Goal: Task Accomplishment & Management: Use online tool/utility

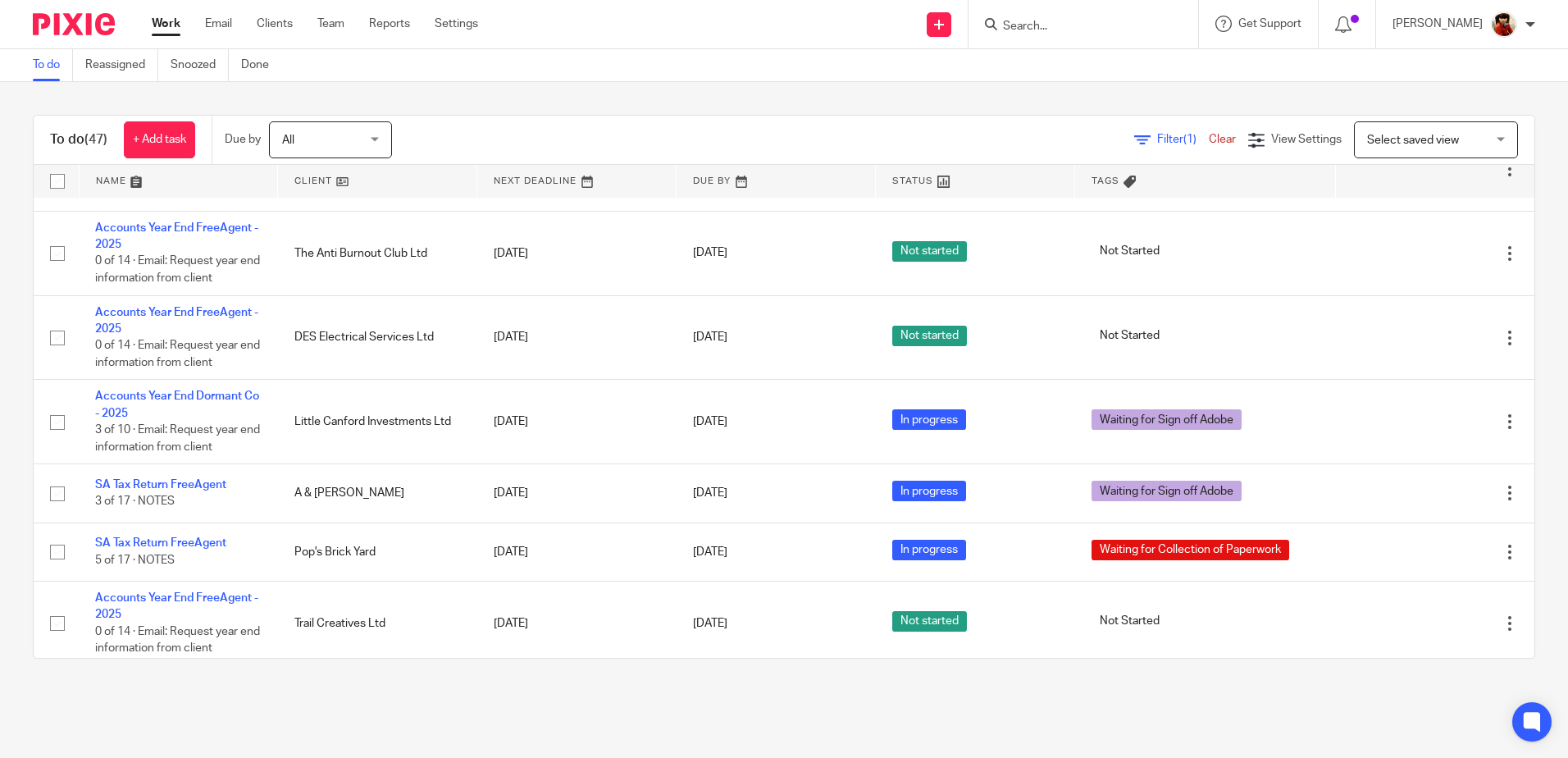
scroll to position [2625, 0]
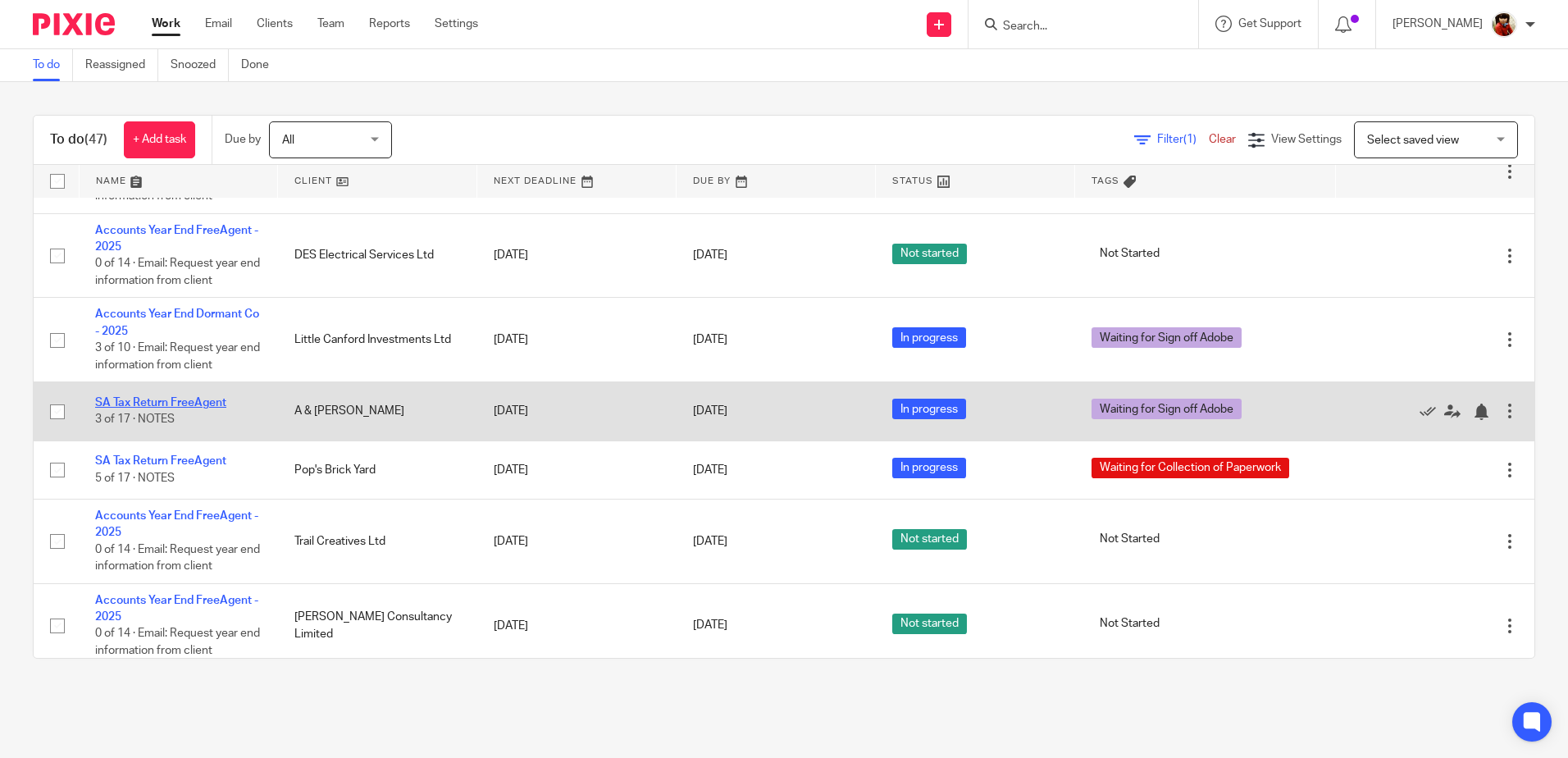
click at [175, 409] on link "SA Tax Return FreeAgent" at bounding box center [161, 402] width 131 height 12
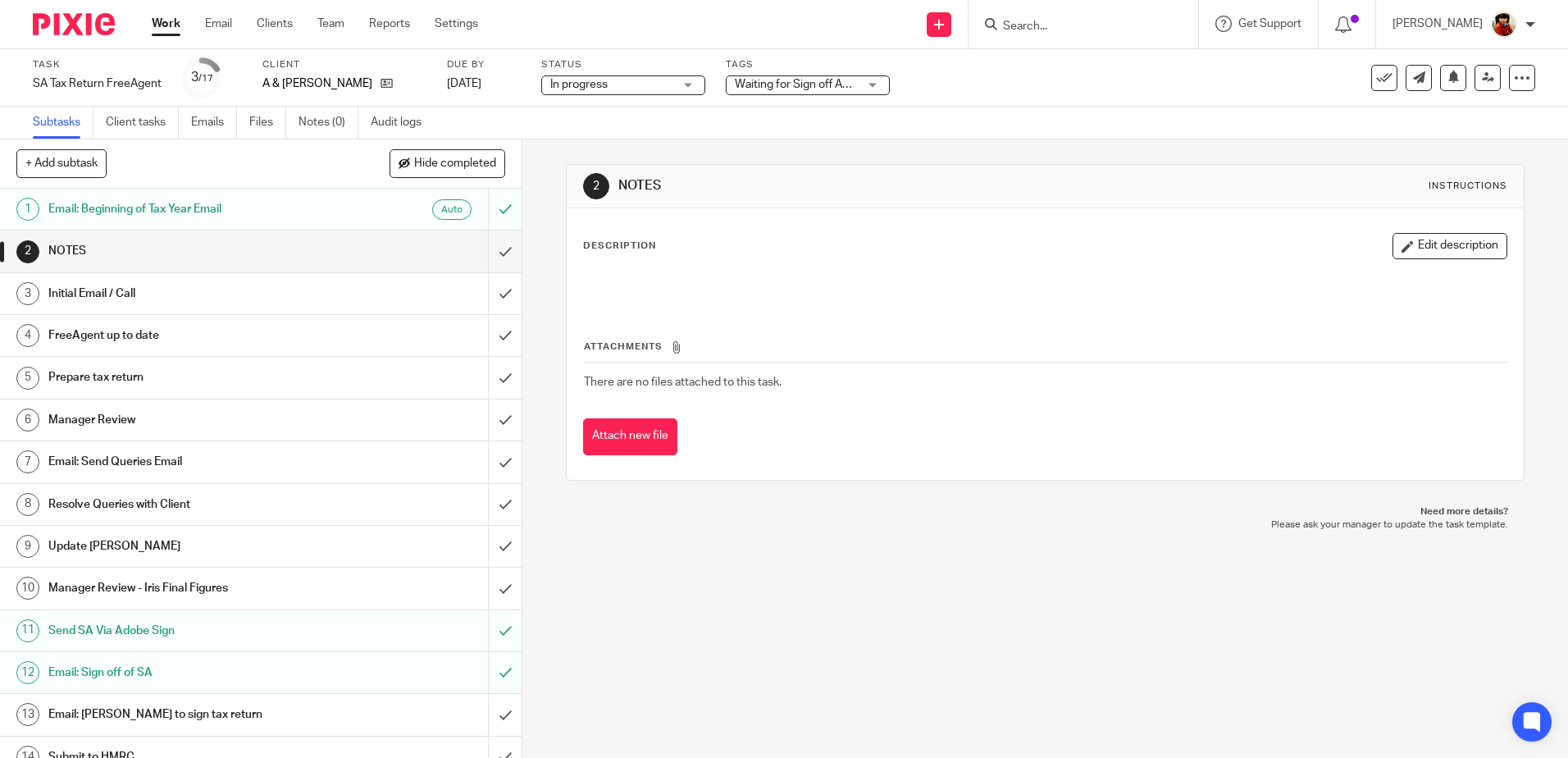
scroll to position [147, 0]
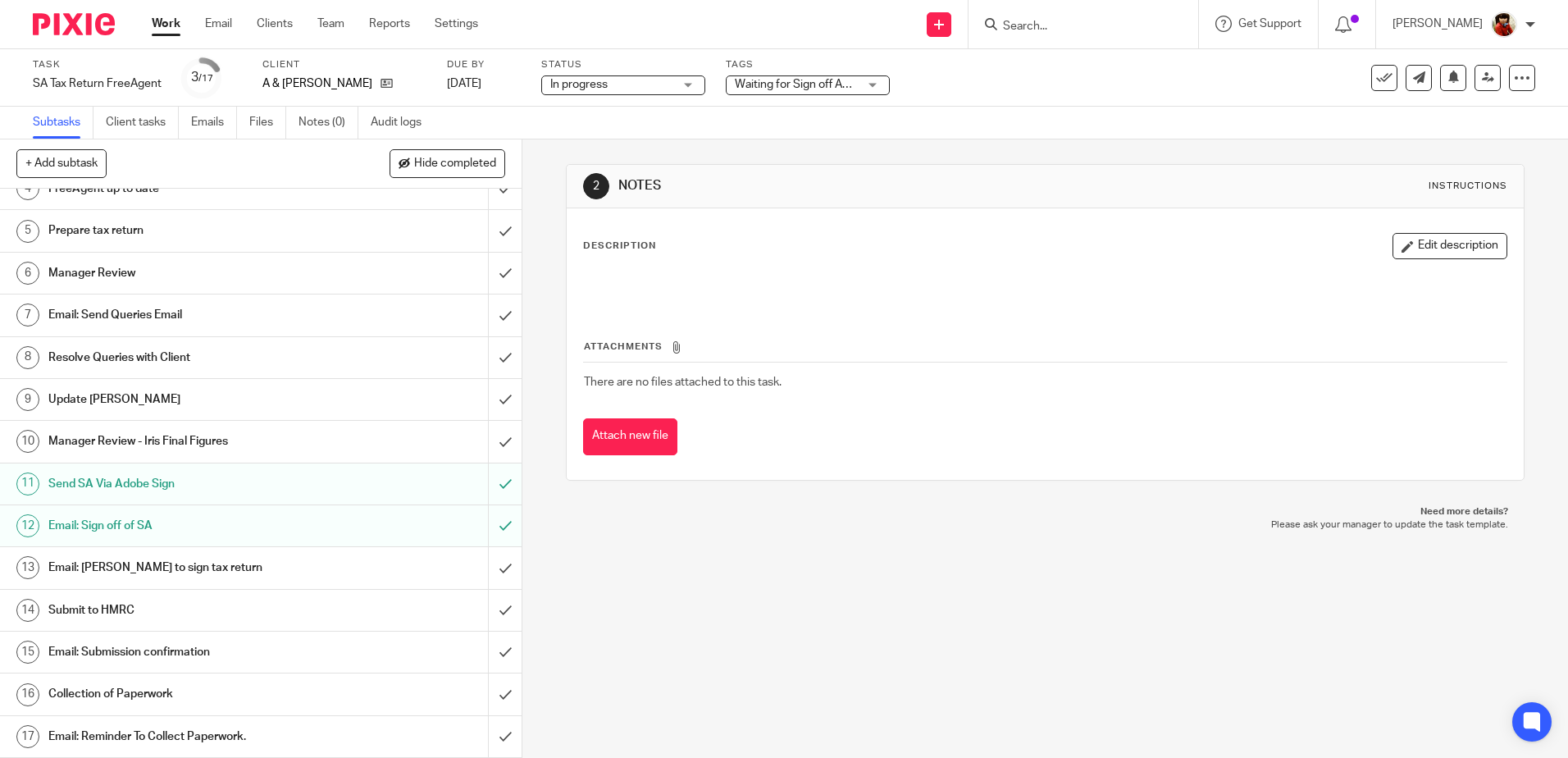
click at [115, 604] on h1 "Submit to HMRC" at bounding box center [189, 610] width 282 height 25
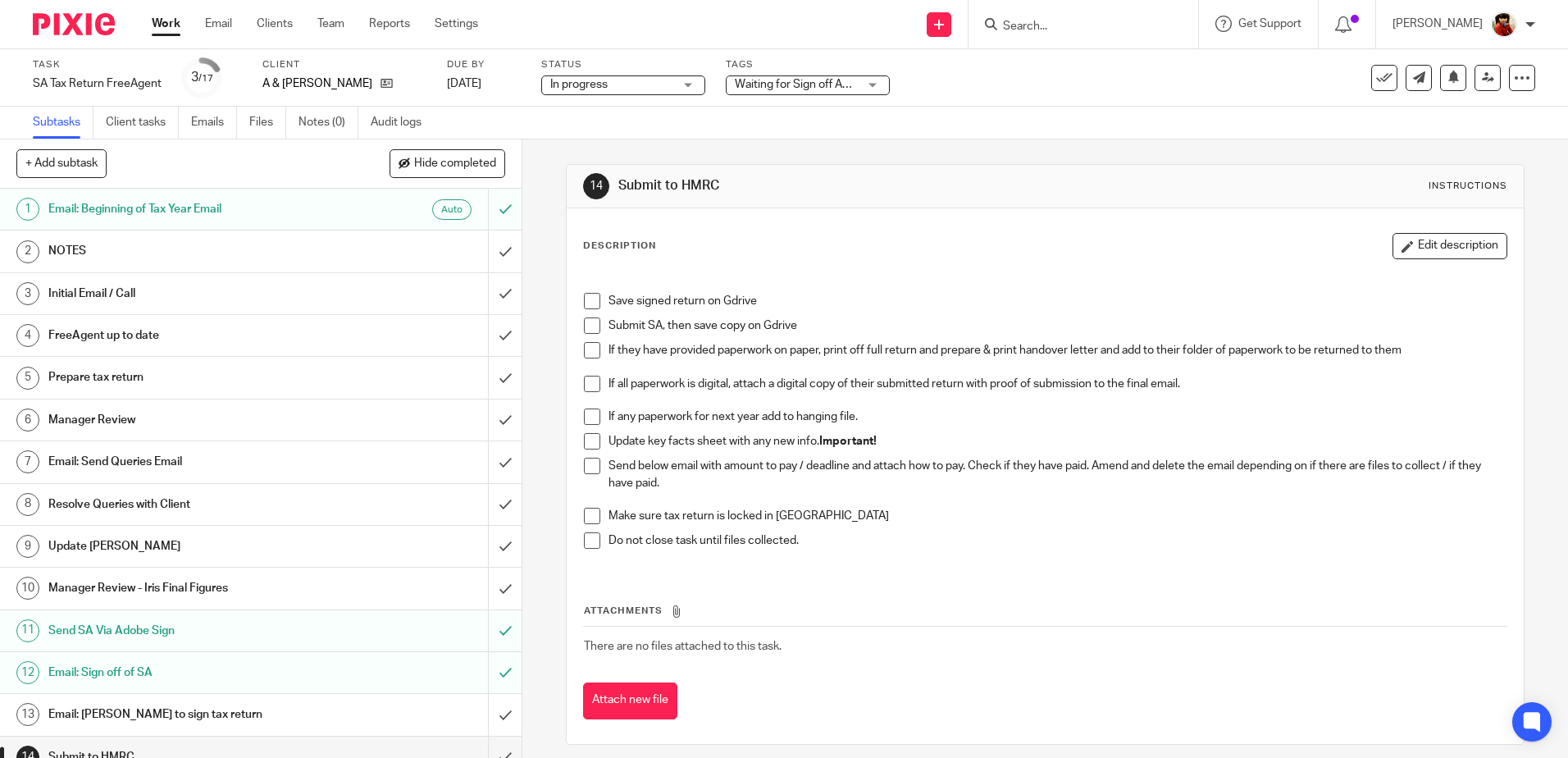
click at [588, 296] on span at bounding box center [592, 301] width 16 height 16
click at [588, 322] on span at bounding box center [592, 326] width 16 height 16
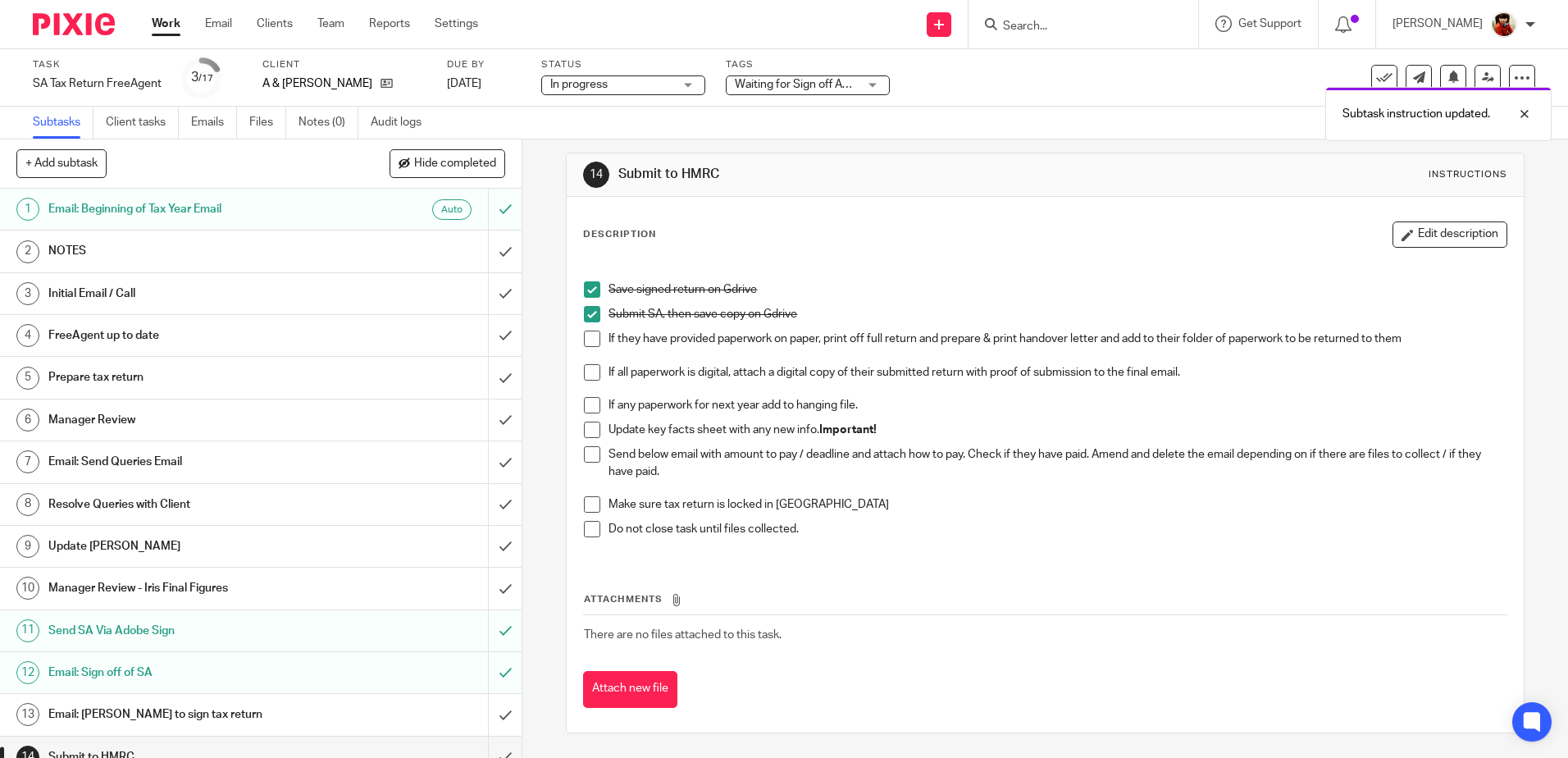
scroll to position [147, 0]
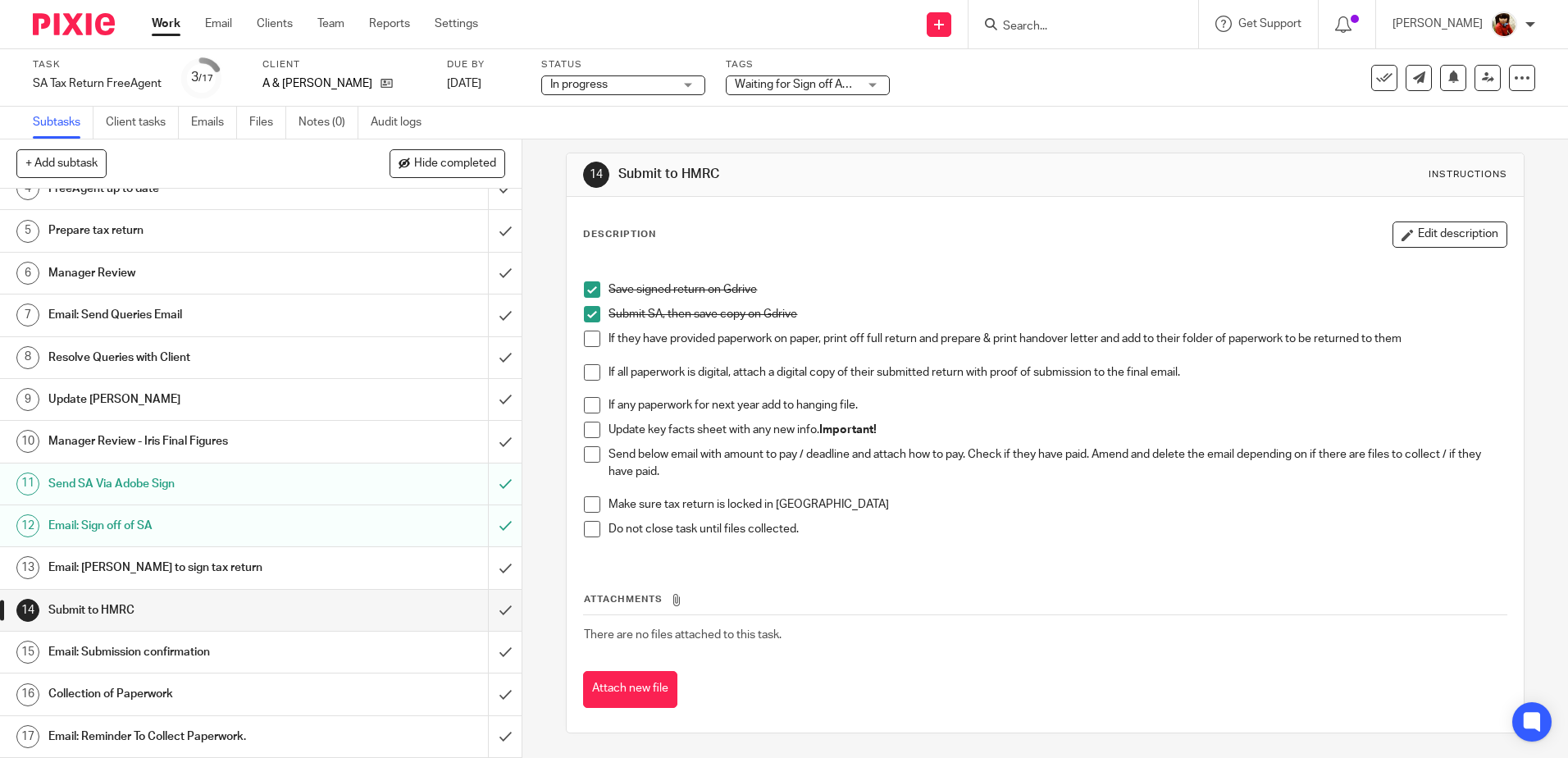
click at [192, 646] on h1 "Email: Submission confirmation" at bounding box center [189, 652] width 282 height 25
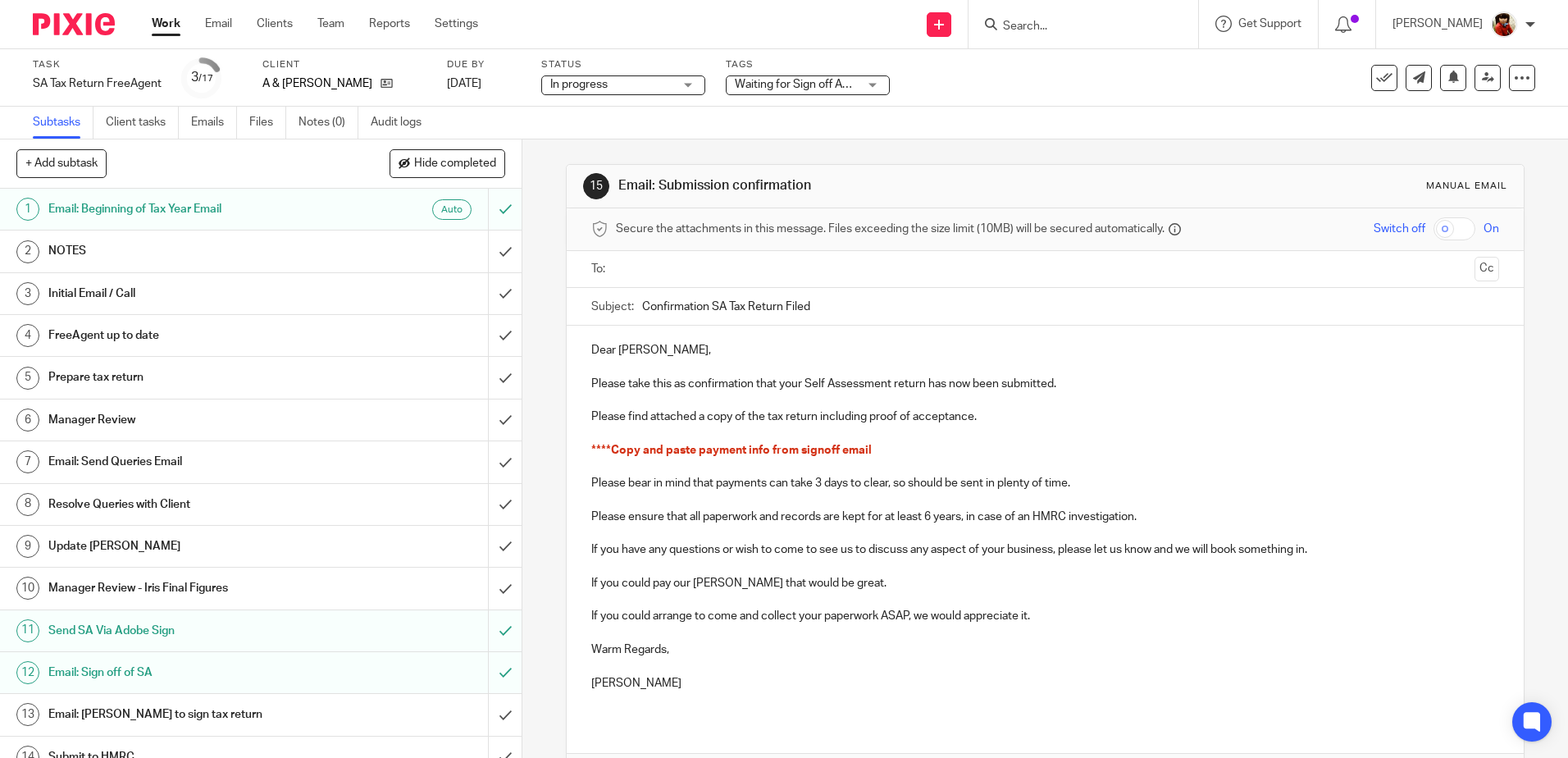
click at [618, 349] on p "Dear Alan," at bounding box center [1044, 350] width 907 height 16
drag, startPoint x: 864, startPoint y: 576, endPoint x: 510, endPoint y: 576, distance: 354.0
click at [510, 576] on div "+ Add subtask Hide completed Cancel + Add 1 Email: Beginning of Tax Year Email …" at bounding box center [784, 449] width 1568 height 619
drag, startPoint x: 1062, startPoint y: 617, endPoint x: 538, endPoint y: 604, distance: 524.2
click at [538, 604] on div "15 Email: Submission confirmation Manual email Secure the attachments in this m…" at bounding box center [1045, 449] width 1046 height 619
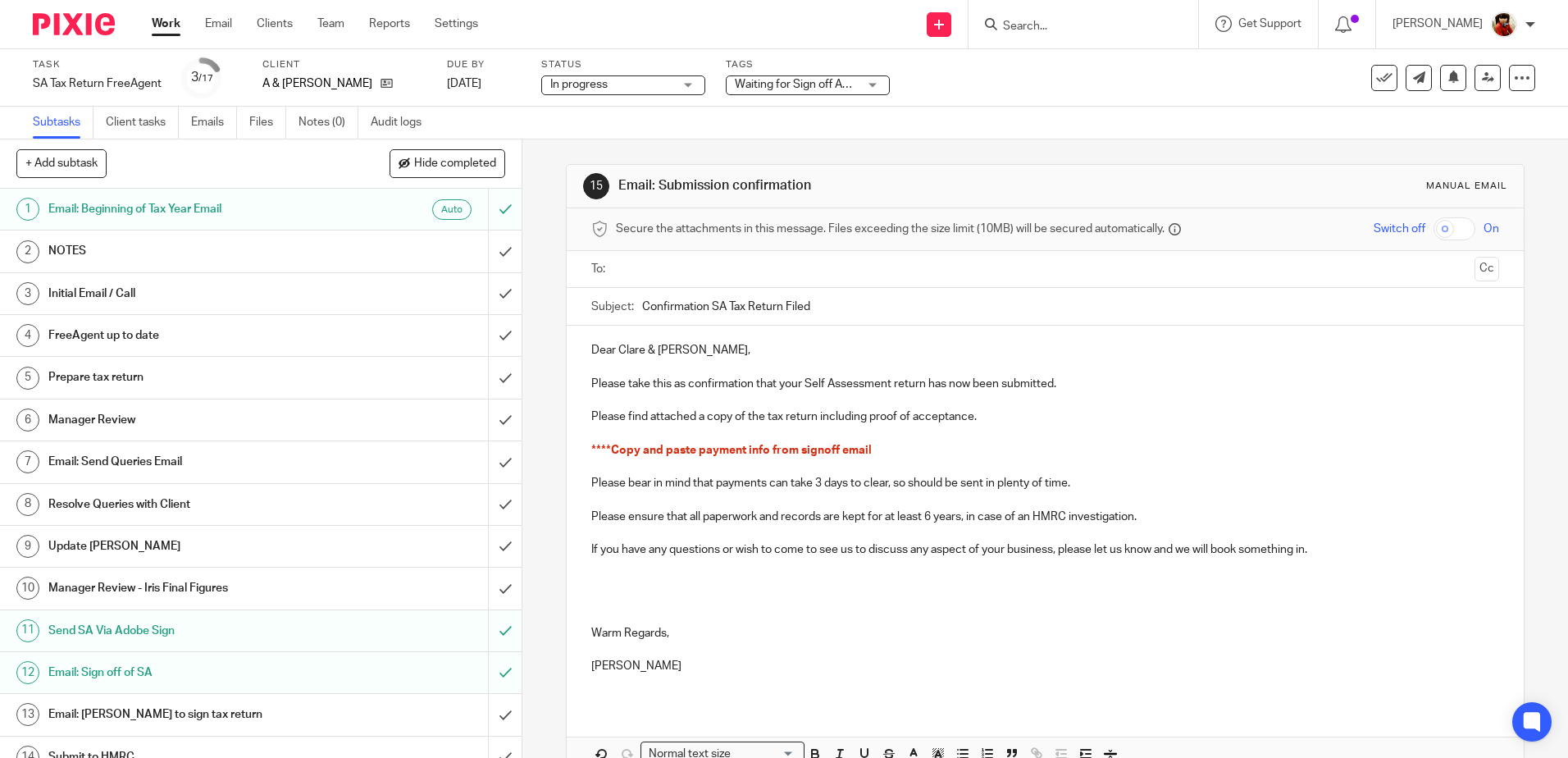
click at [626, 583] on p at bounding box center [1044, 583] width 907 height 16
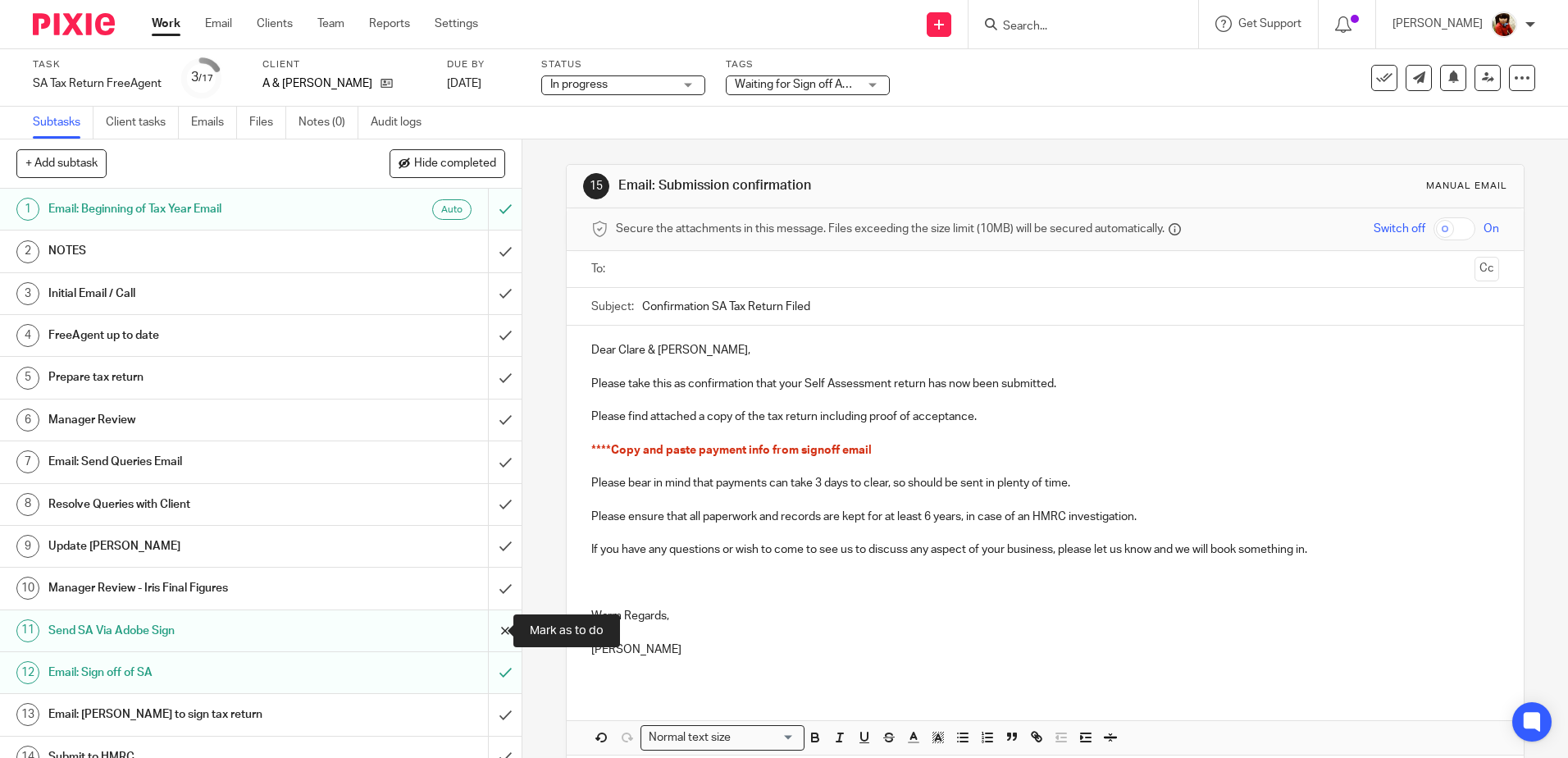
drag, startPoint x: 688, startPoint y: 653, endPoint x: 504, endPoint y: 651, distance: 184.0
click at [504, 651] on div "+ Add subtask Hide completed Cancel + Add 1 Email: Beginning of Tax Year Email …" at bounding box center [784, 449] width 1568 height 619
click at [612, 627] on p at bounding box center [1044, 633] width 907 height 16
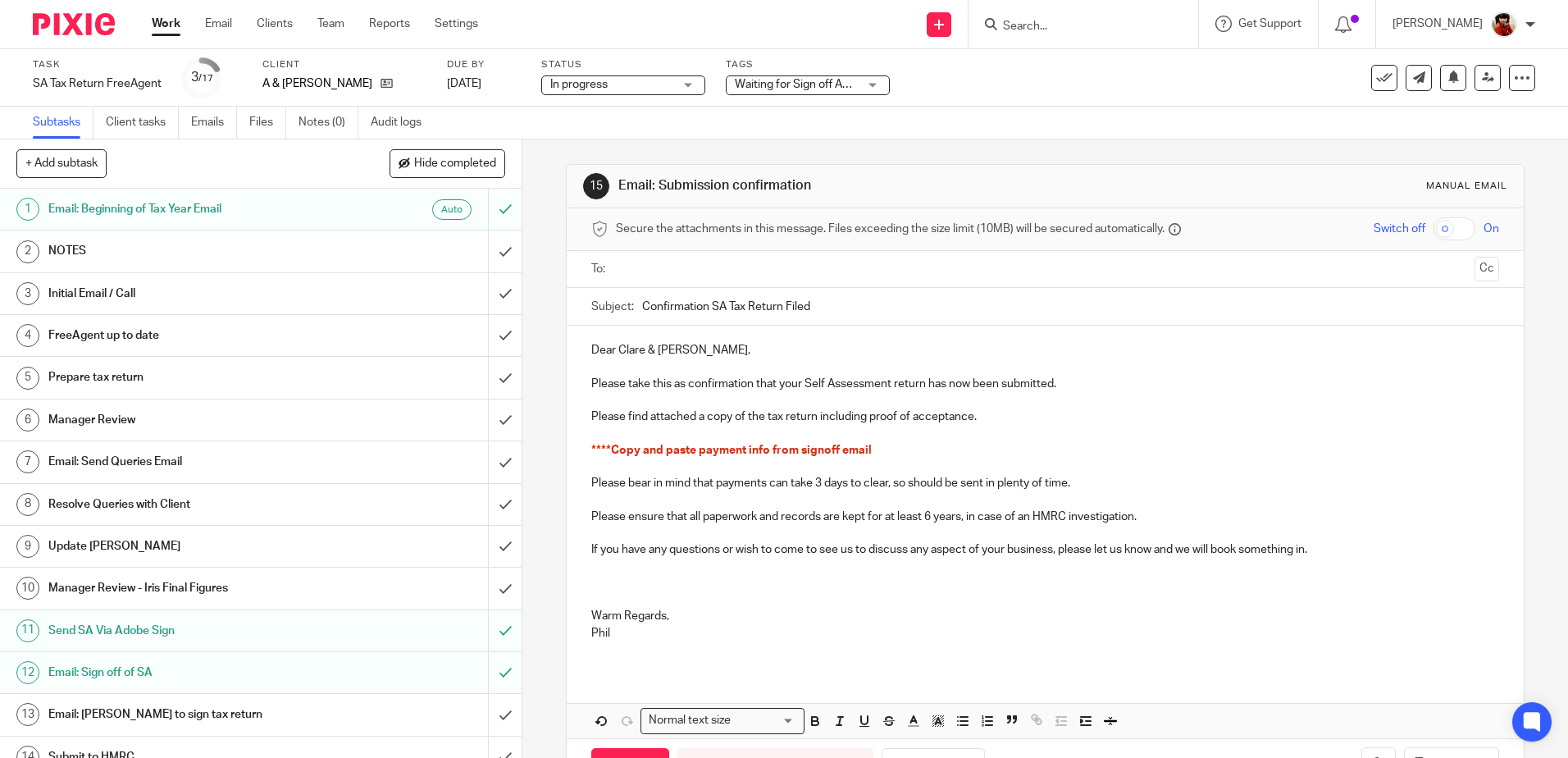
click at [605, 395] on p at bounding box center [1044, 400] width 907 height 16
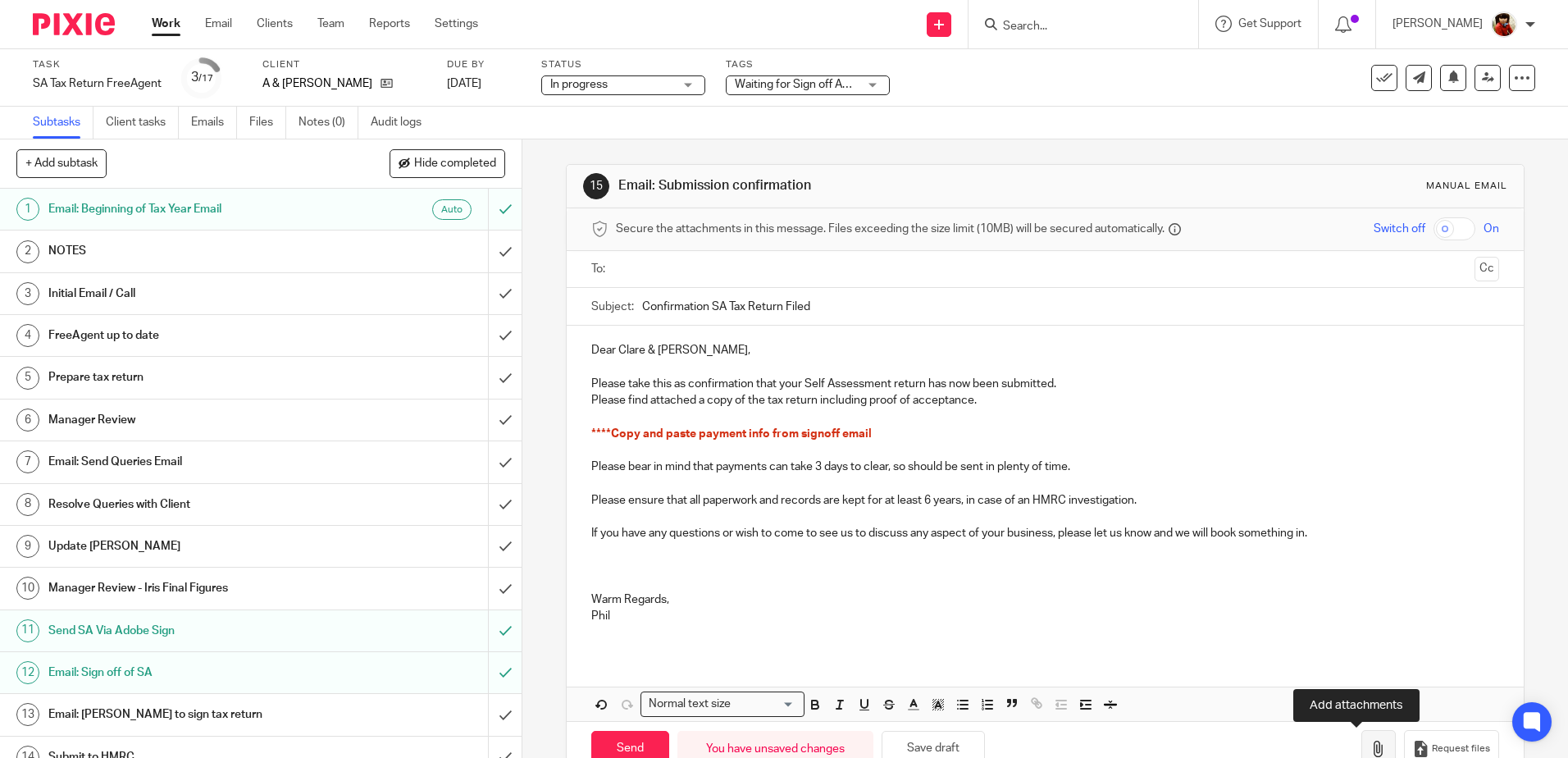
click at [1371, 746] on icon "button" at bounding box center [1379, 749] width 16 height 16
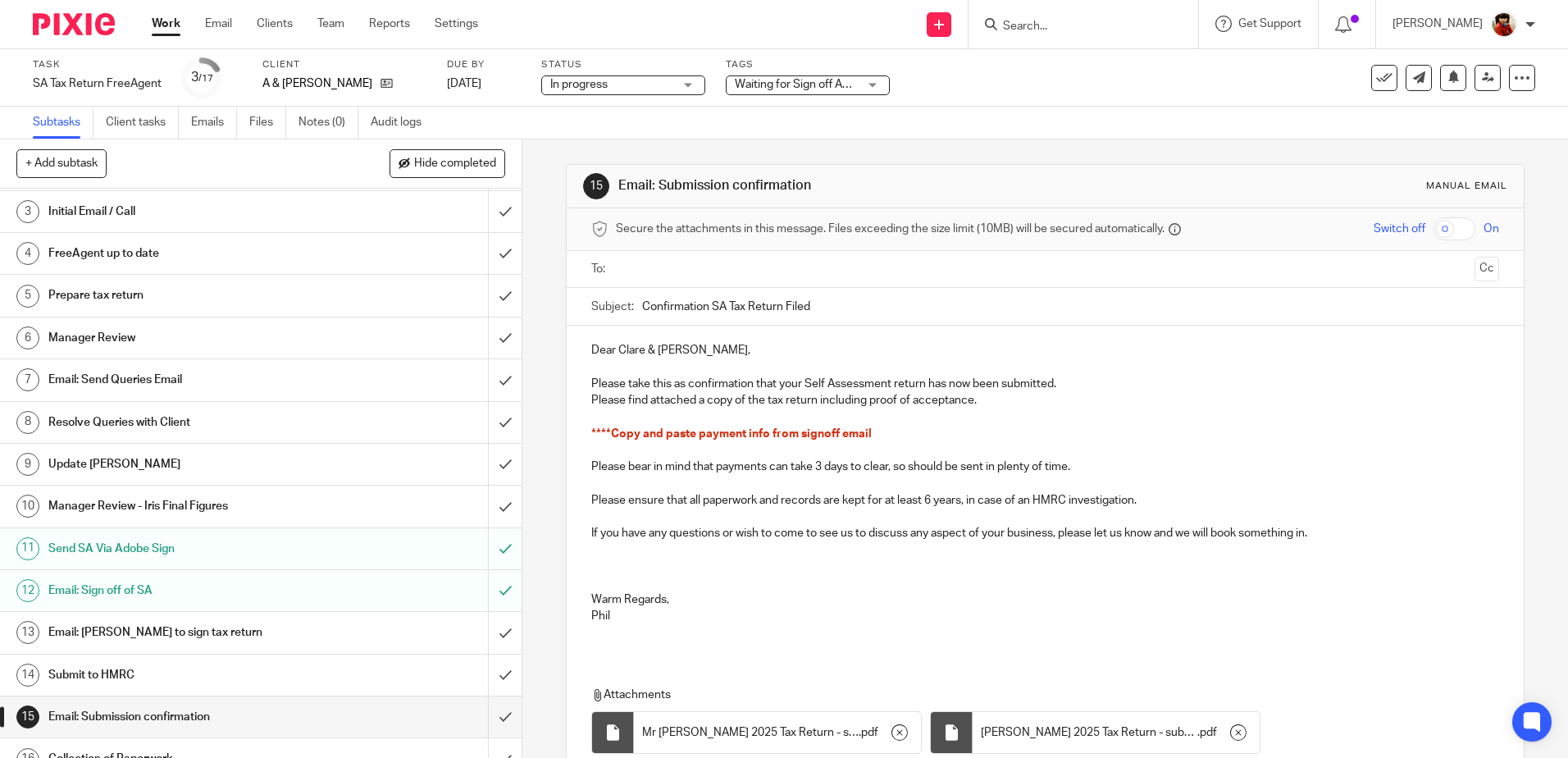
scroll to position [147, 0]
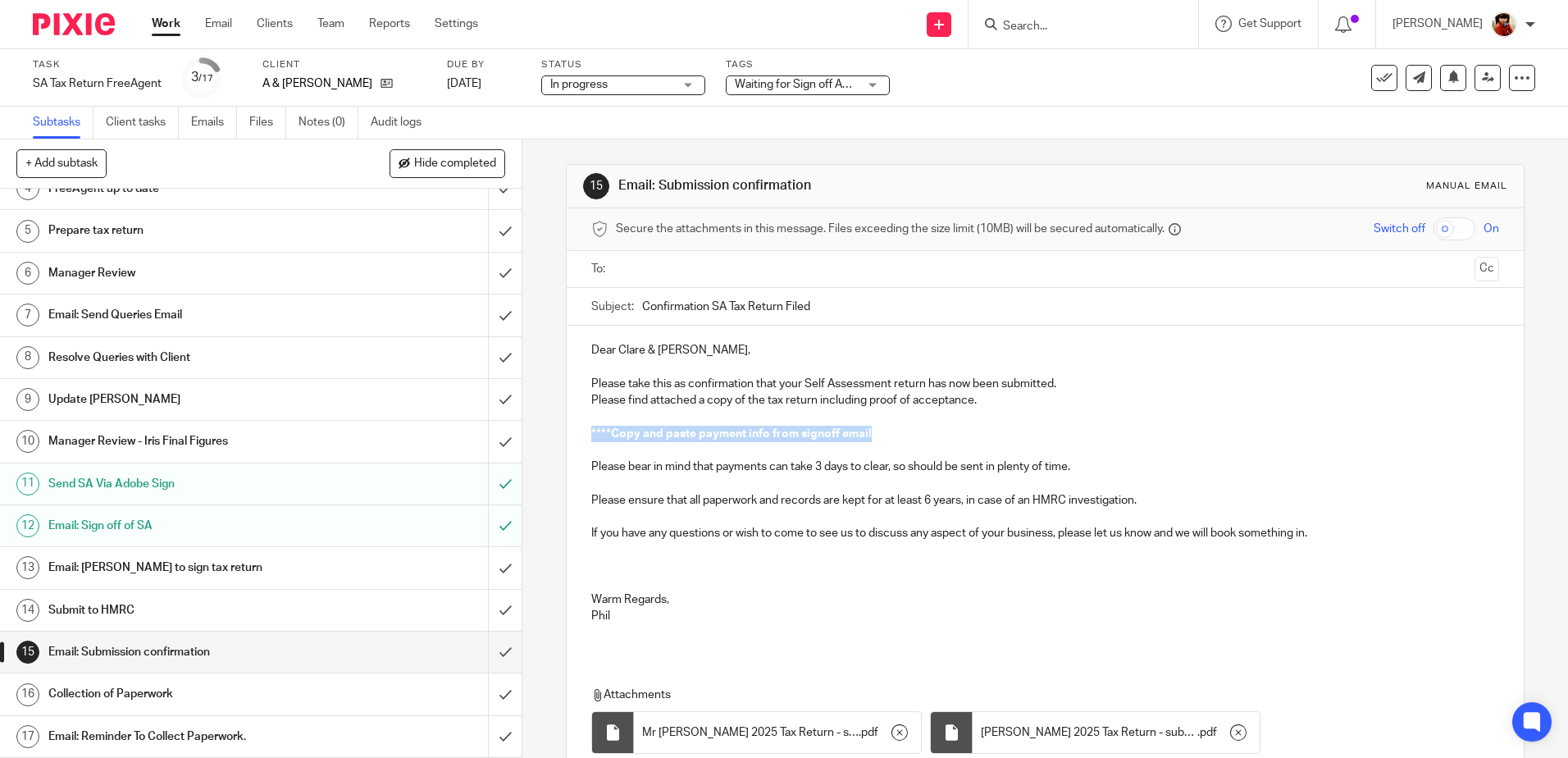
drag, startPoint x: 879, startPoint y: 433, endPoint x: 577, endPoint y: 437, distance: 302.0
click at [577, 437] on div "Dear Clare & Alan, Please take this as confirmation that your Self Assessment r…" at bounding box center [1044, 490] width 956 height 328
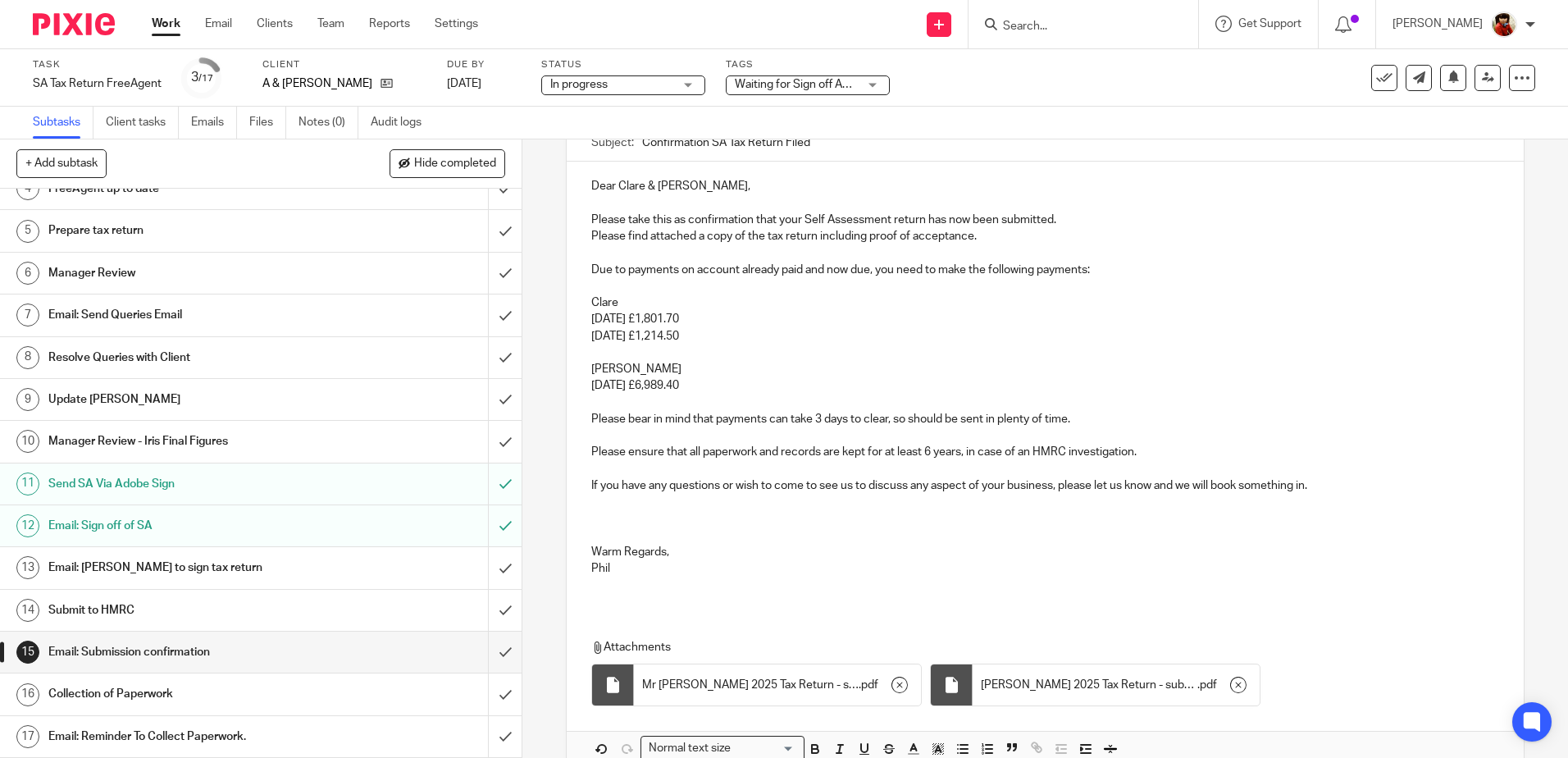
scroll to position [246, 0]
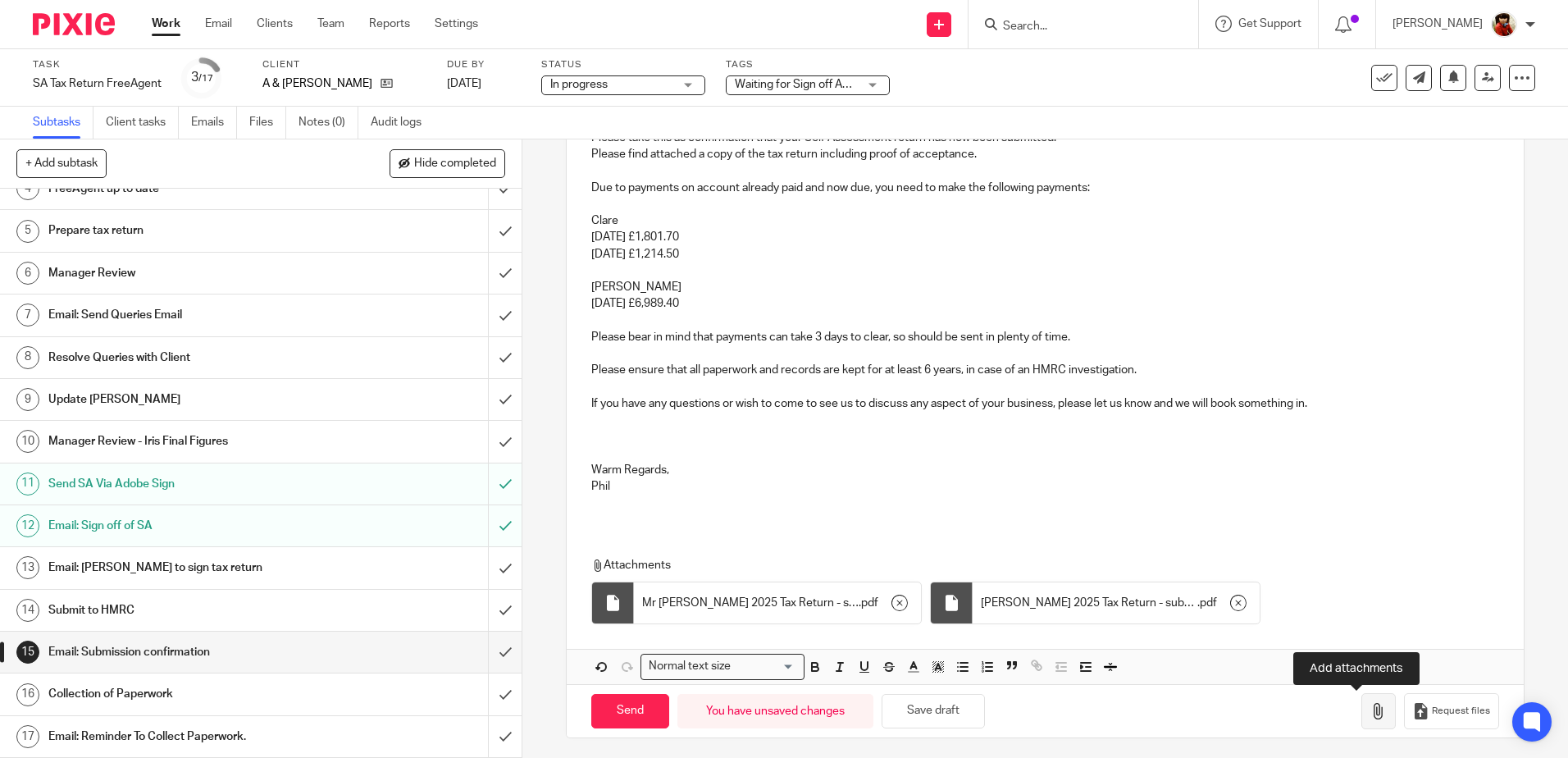
click at [1371, 716] on icon "button" at bounding box center [1379, 712] width 16 height 16
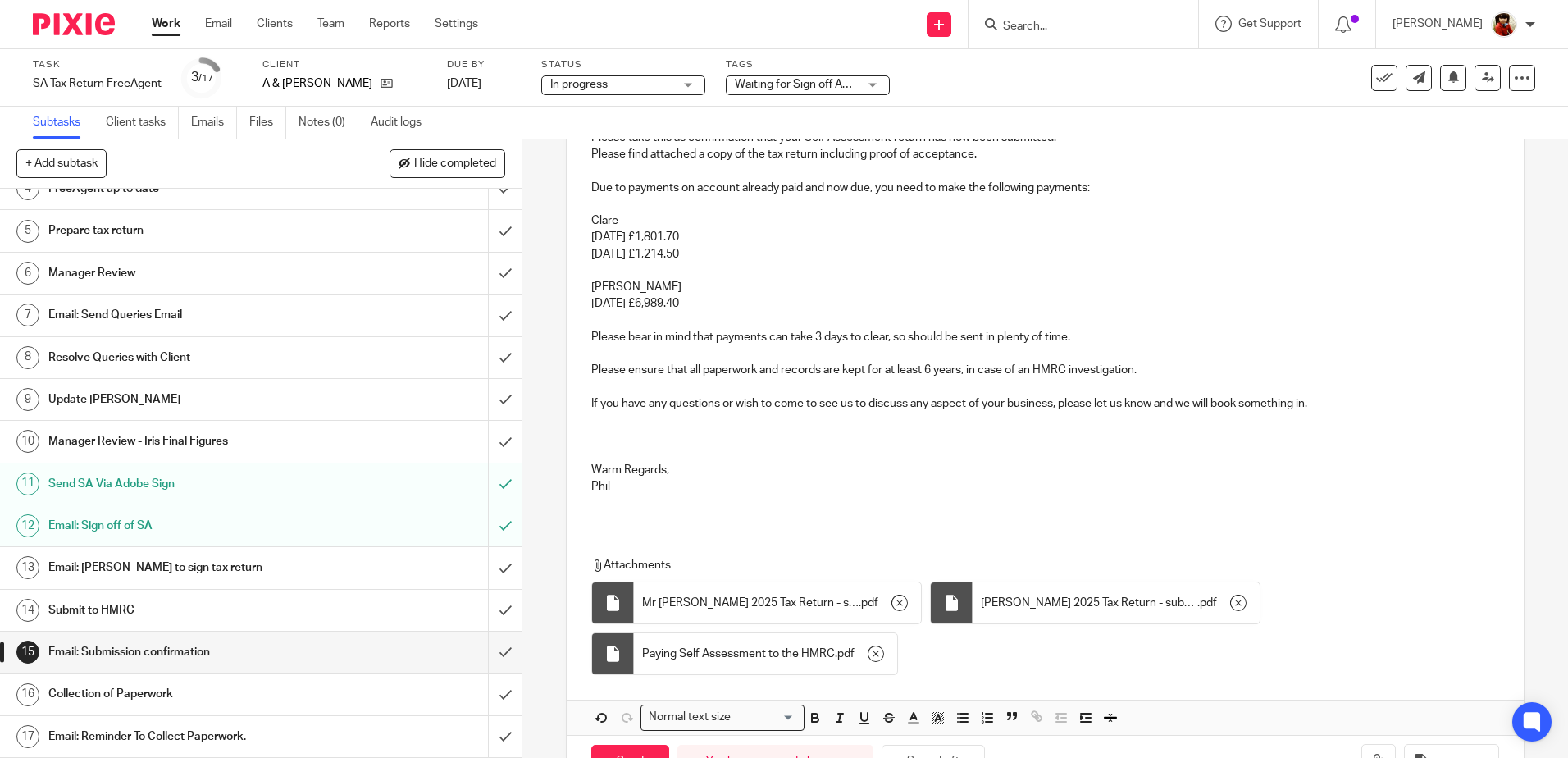
click at [600, 440] on p at bounding box center [1044, 438] width 907 height 16
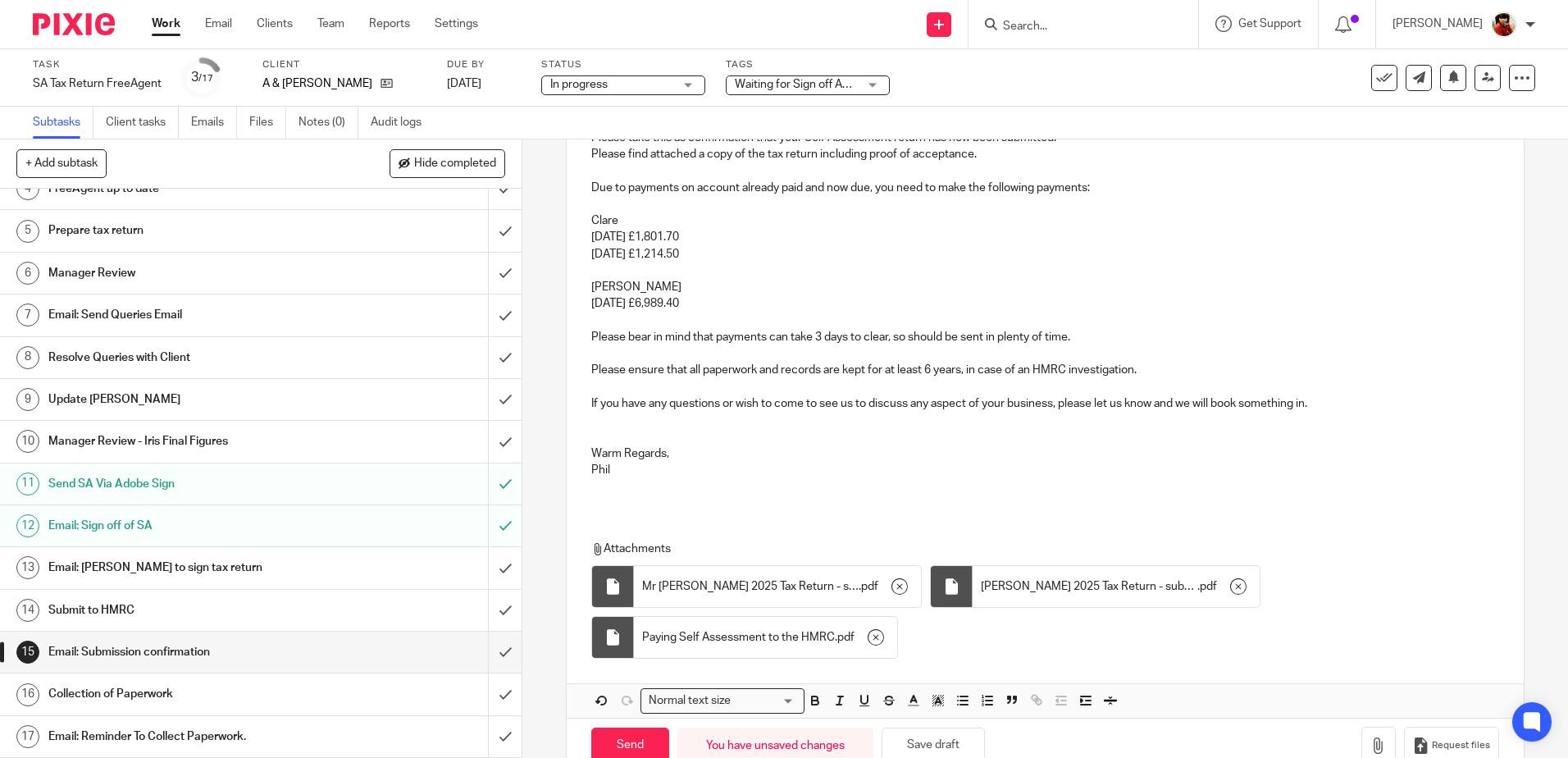
click at [599, 437] on p at bounding box center [1044, 438] width 907 height 16
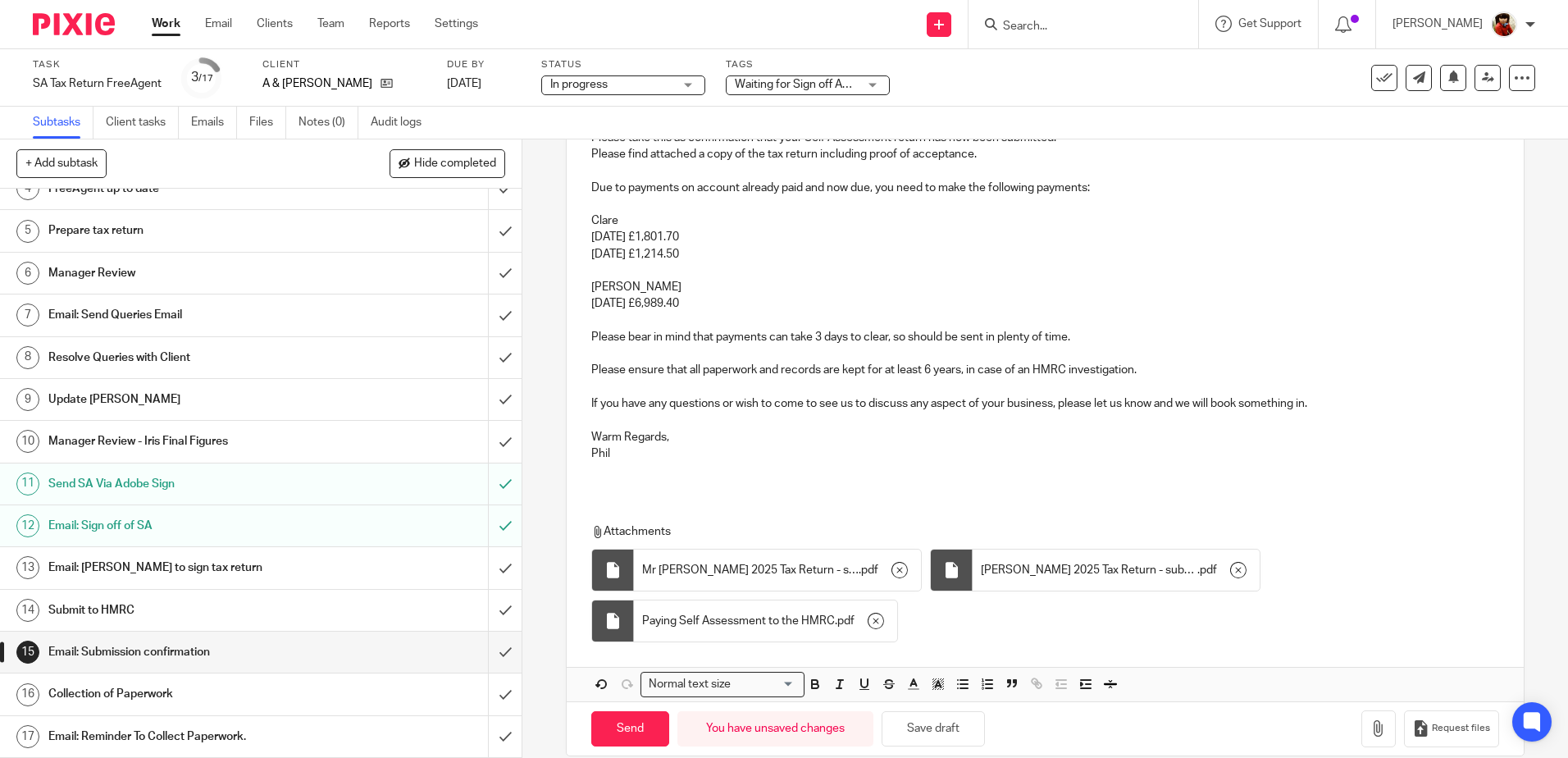
click at [611, 345] on p "Please bear in mind that payments can take 3 days to clear, so should be sent i…" at bounding box center [1044, 328] width 907 height 34
click at [591, 353] on p at bounding box center [1044, 354] width 907 height 16
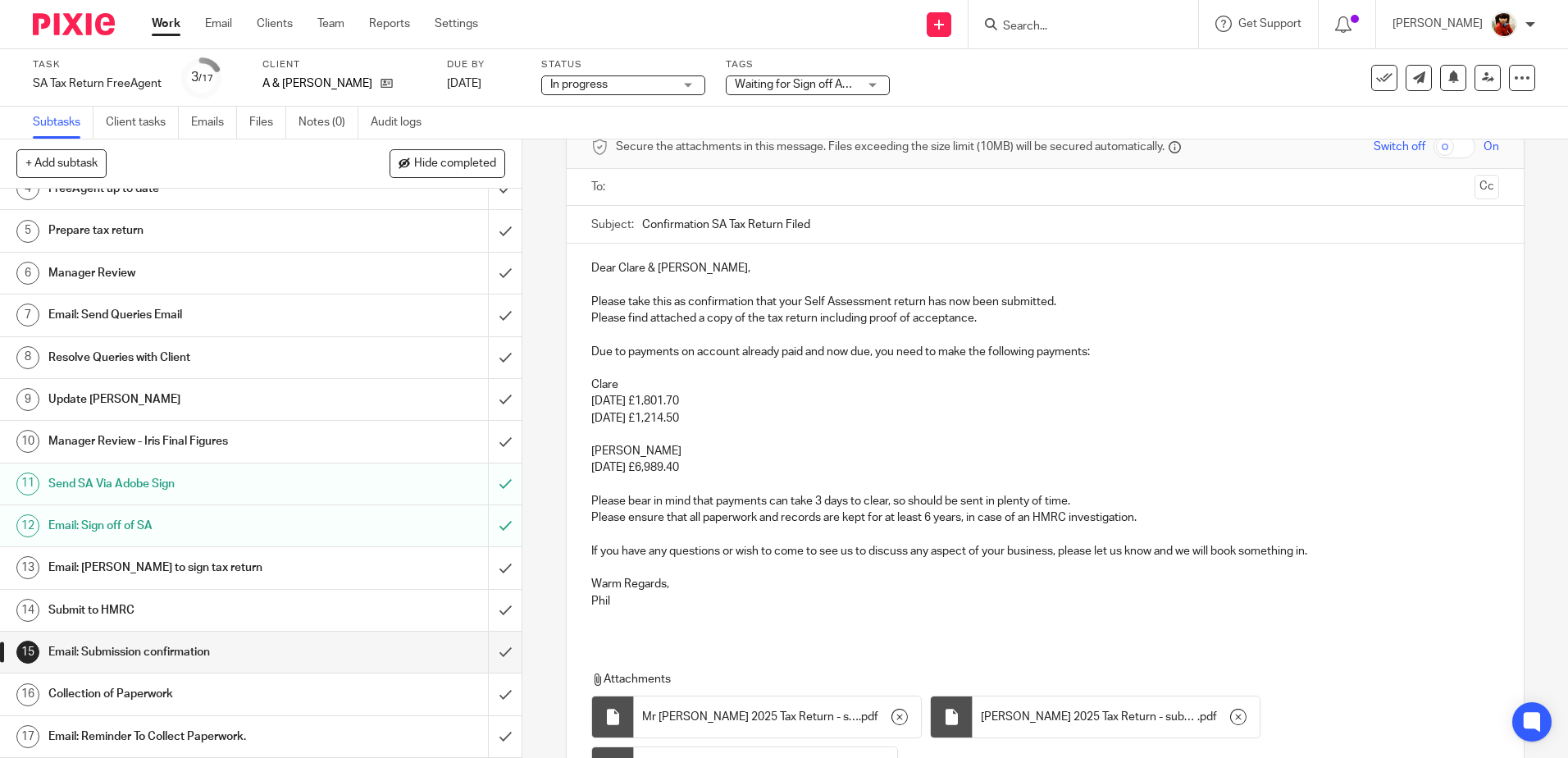
scroll to position [0, 0]
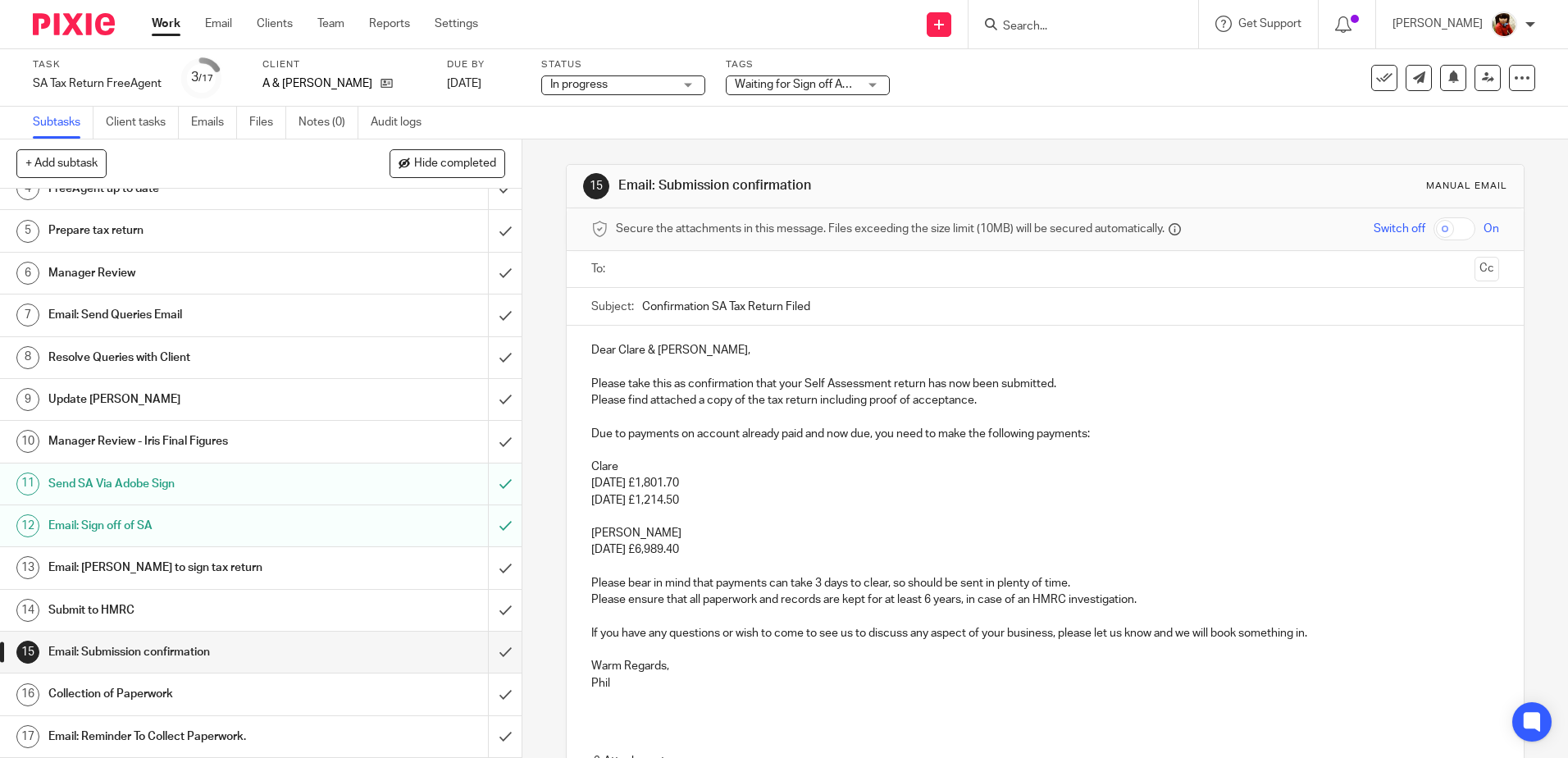
click at [640, 270] on input "text" at bounding box center [1044, 269] width 846 height 19
click at [759, 271] on input "text" at bounding box center [1113, 270] width 709 height 32
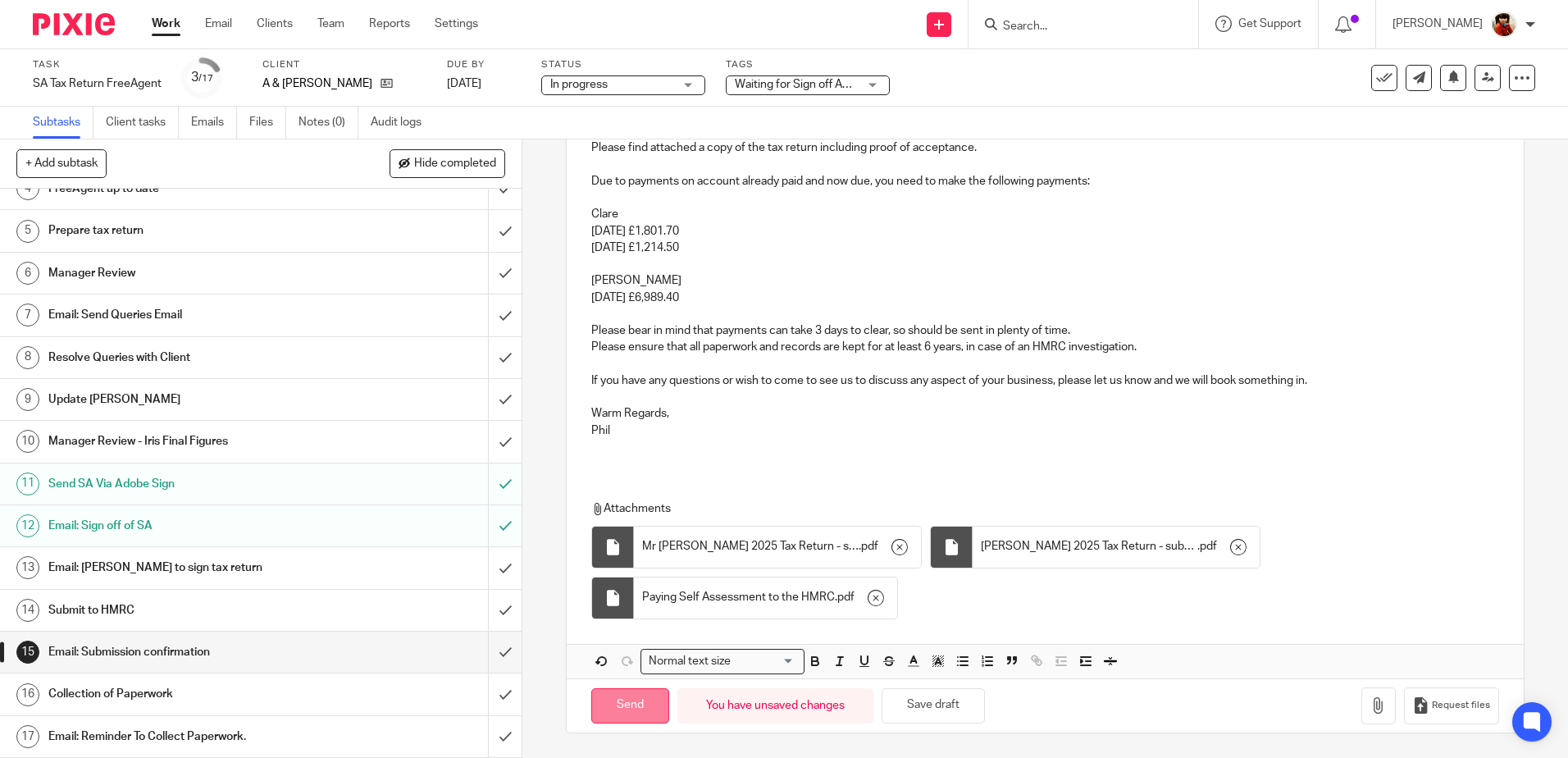
click at [628, 706] on input "Send" at bounding box center [630, 705] width 78 height 35
type input "Sent"
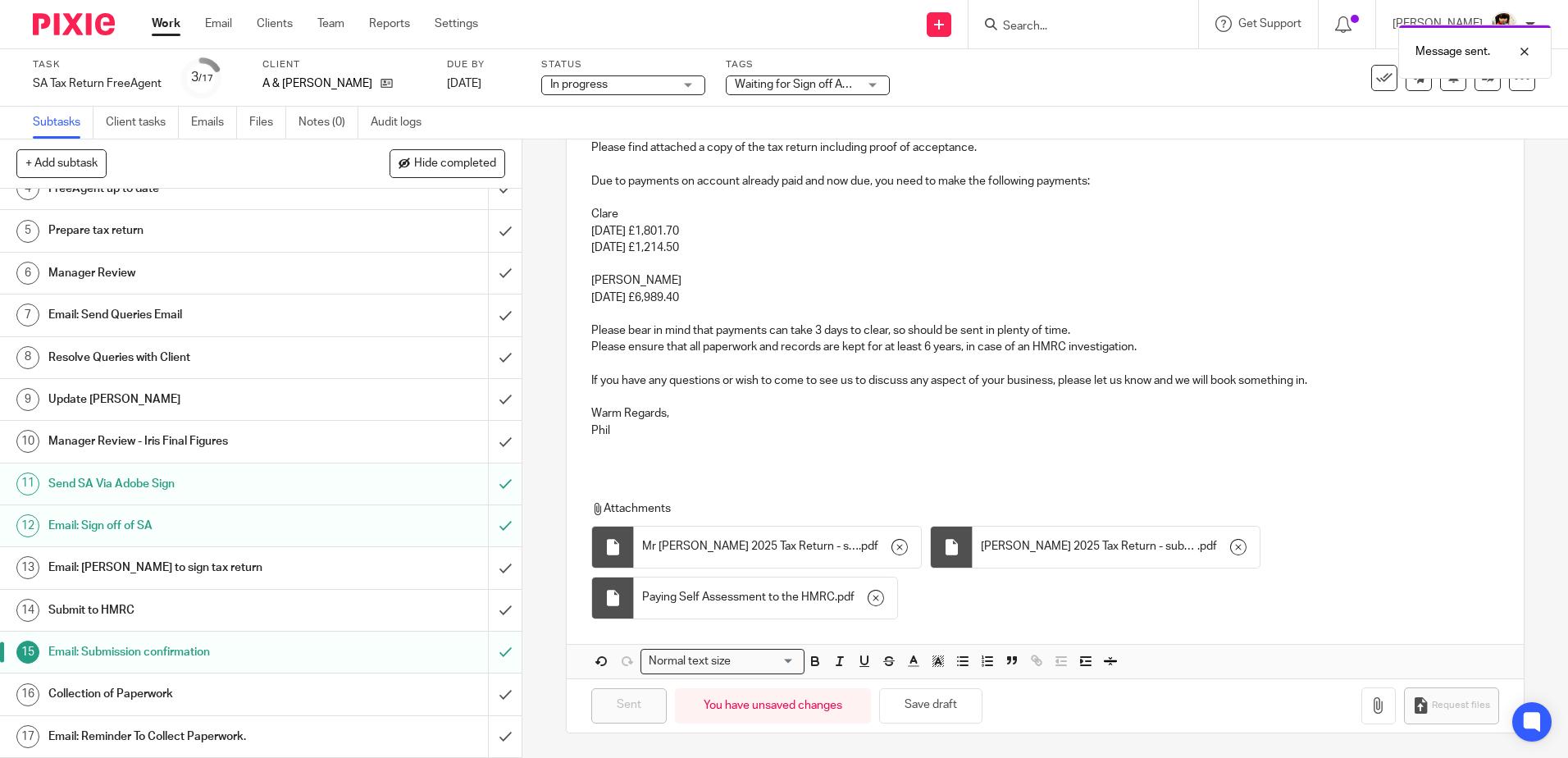
click at [105, 604] on h1 "Submit to HMRC" at bounding box center [189, 610] width 282 height 25
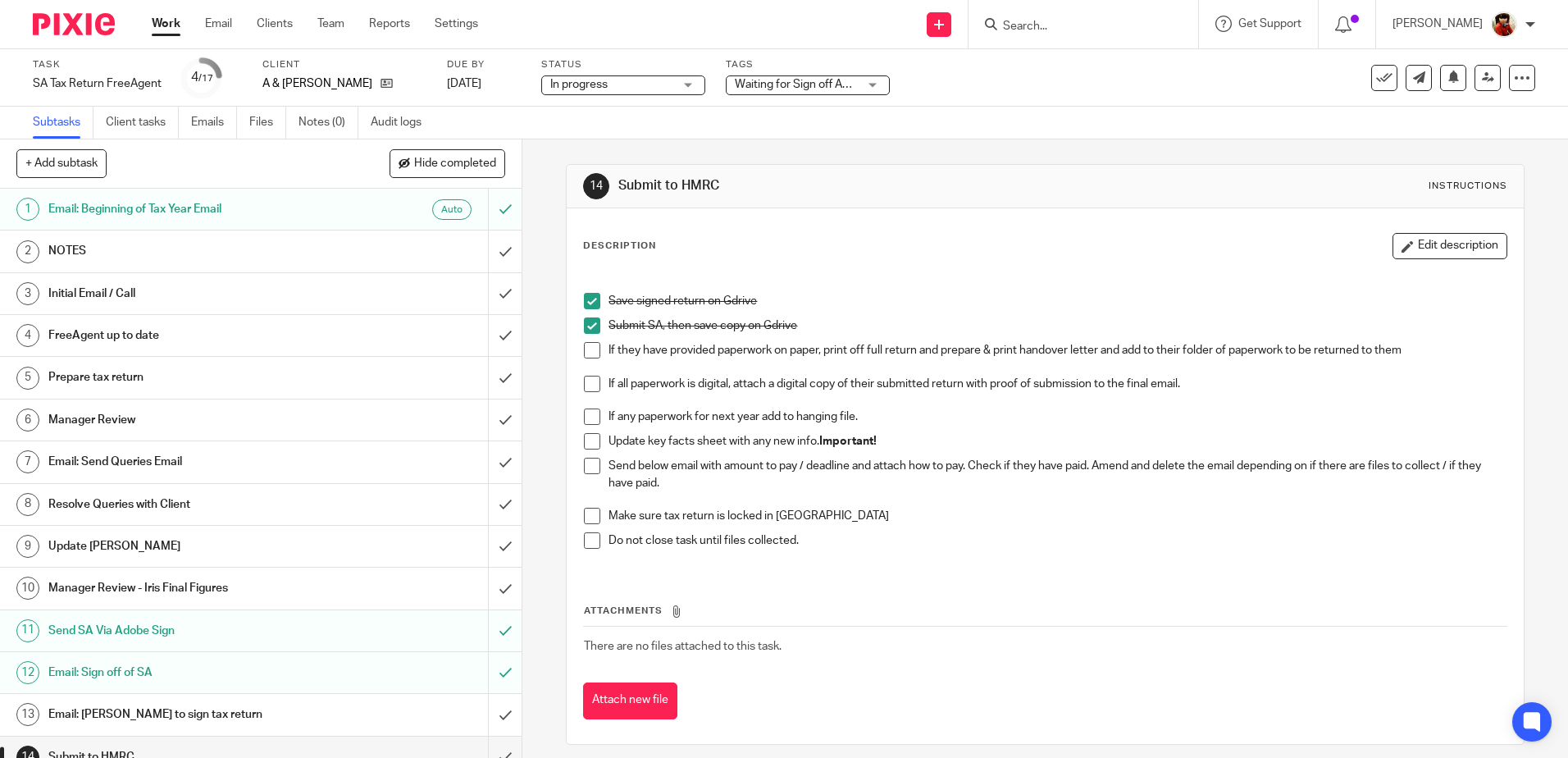
click at [598, 470] on li "Send below email with amount to pay / deadline and attach how to pay. Check if …" at bounding box center [1044, 482] width 921 height 50
click at [586, 469] on span at bounding box center [592, 466] width 16 height 16
click at [588, 380] on span at bounding box center [592, 384] width 16 height 16
click at [872, 83] on div "Waiting for Sign off Adobe" at bounding box center [808, 86] width 164 height 20
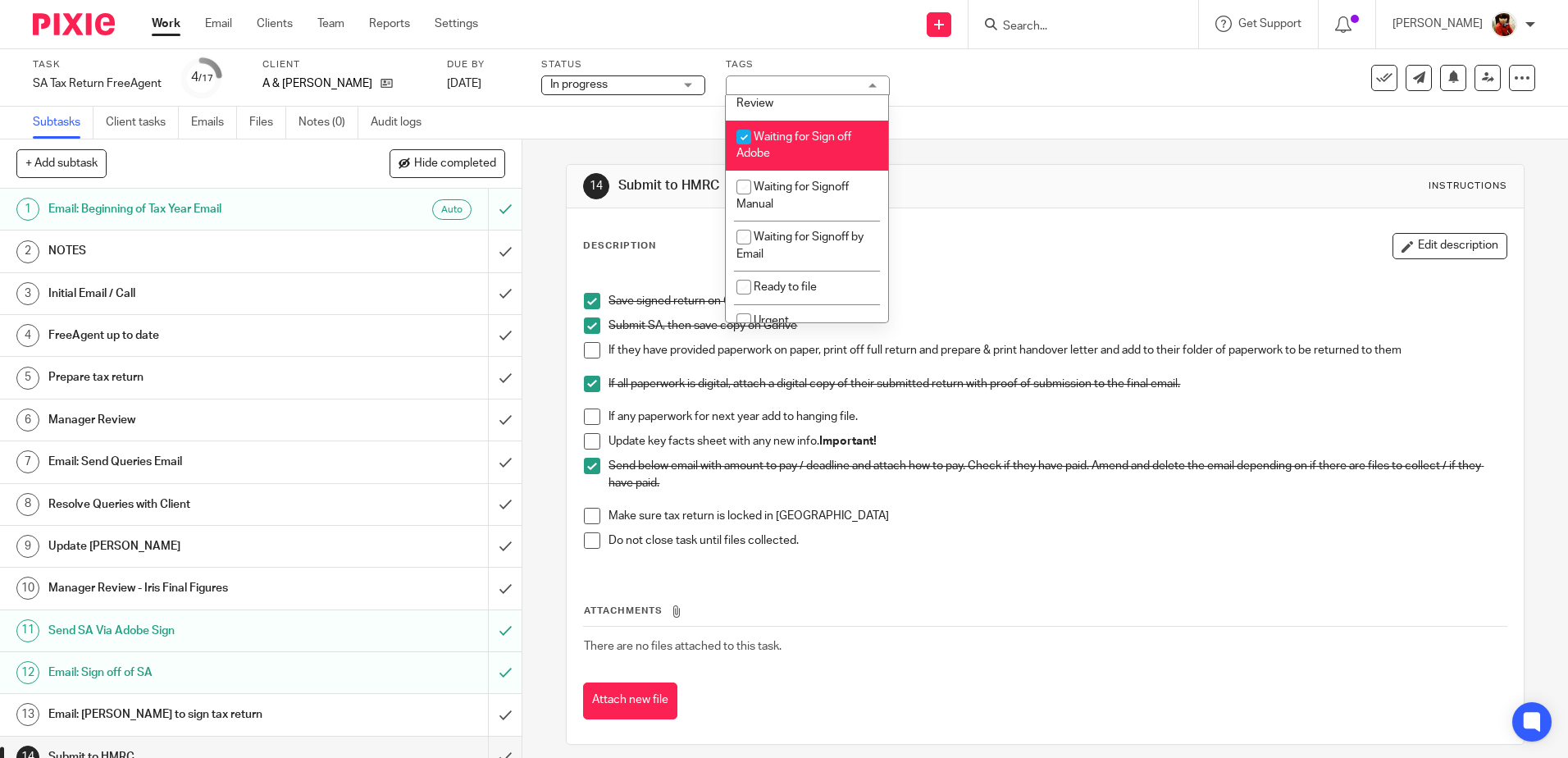
scroll to position [194, 0]
click at [742, 130] on input "checkbox" at bounding box center [744, 135] width 31 height 31
checkbox input "false"
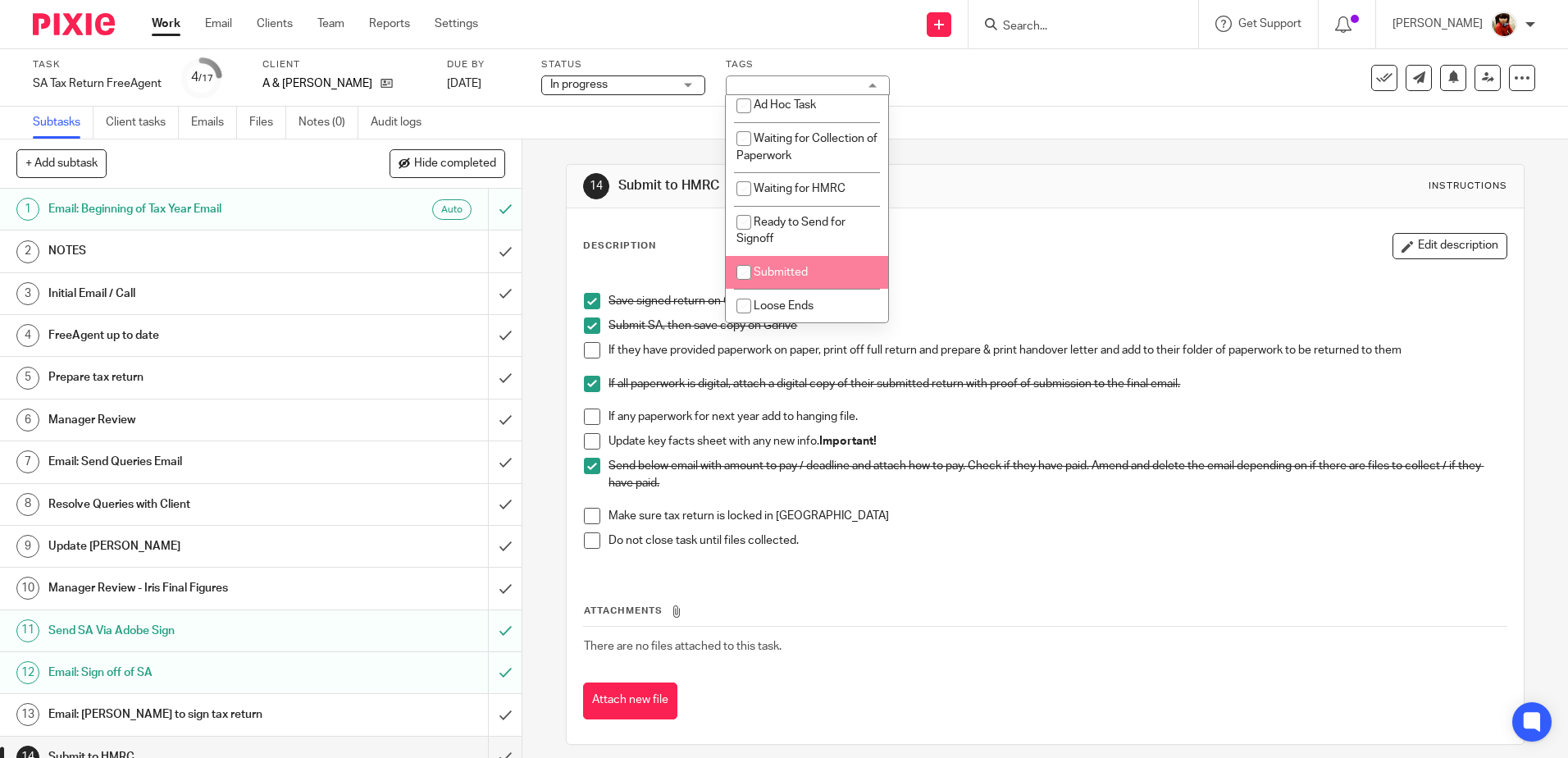
click at [739, 271] on input "checkbox" at bounding box center [744, 272] width 31 height 31
checkbox input "true"
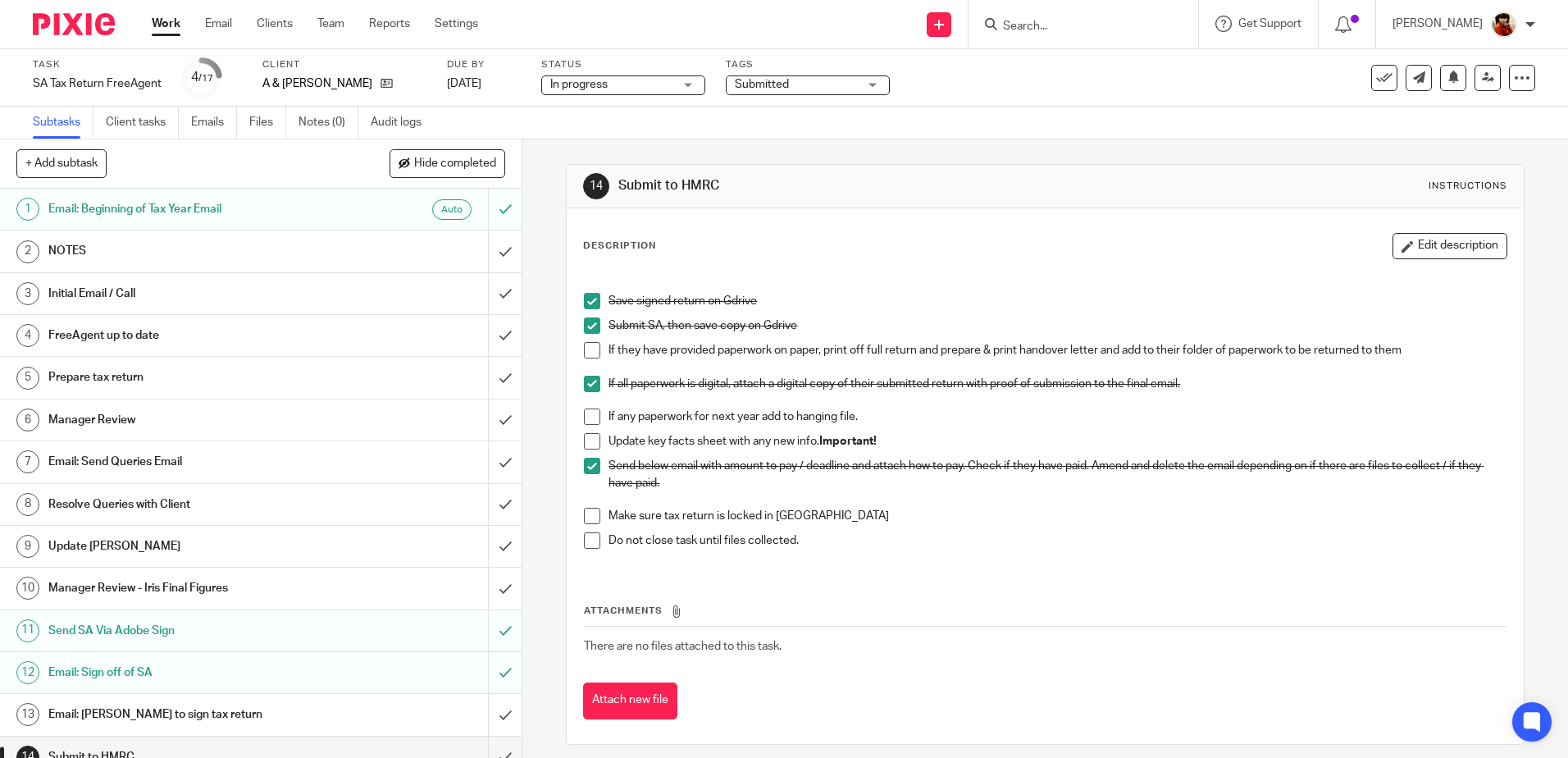
click at [917, 123] on div "Subtasks Client tasks Emails Files Notes (0) Audit logs" at bounding box center [784, 123] width 1568 height 33
click at [174, 23] on link "Work" at bounding box center [166, 24] width 29 height 16
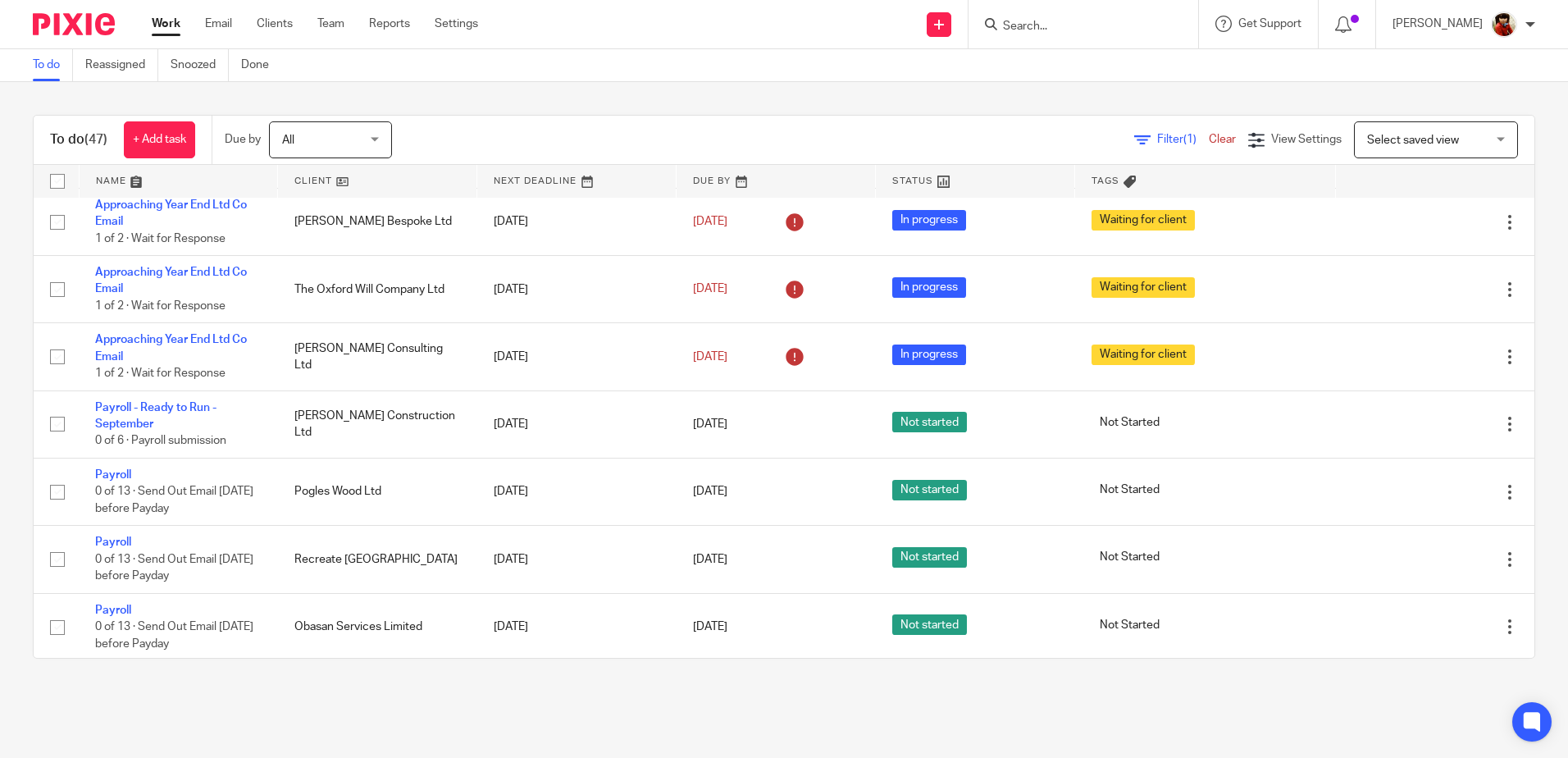
scroll to position [246, 0]
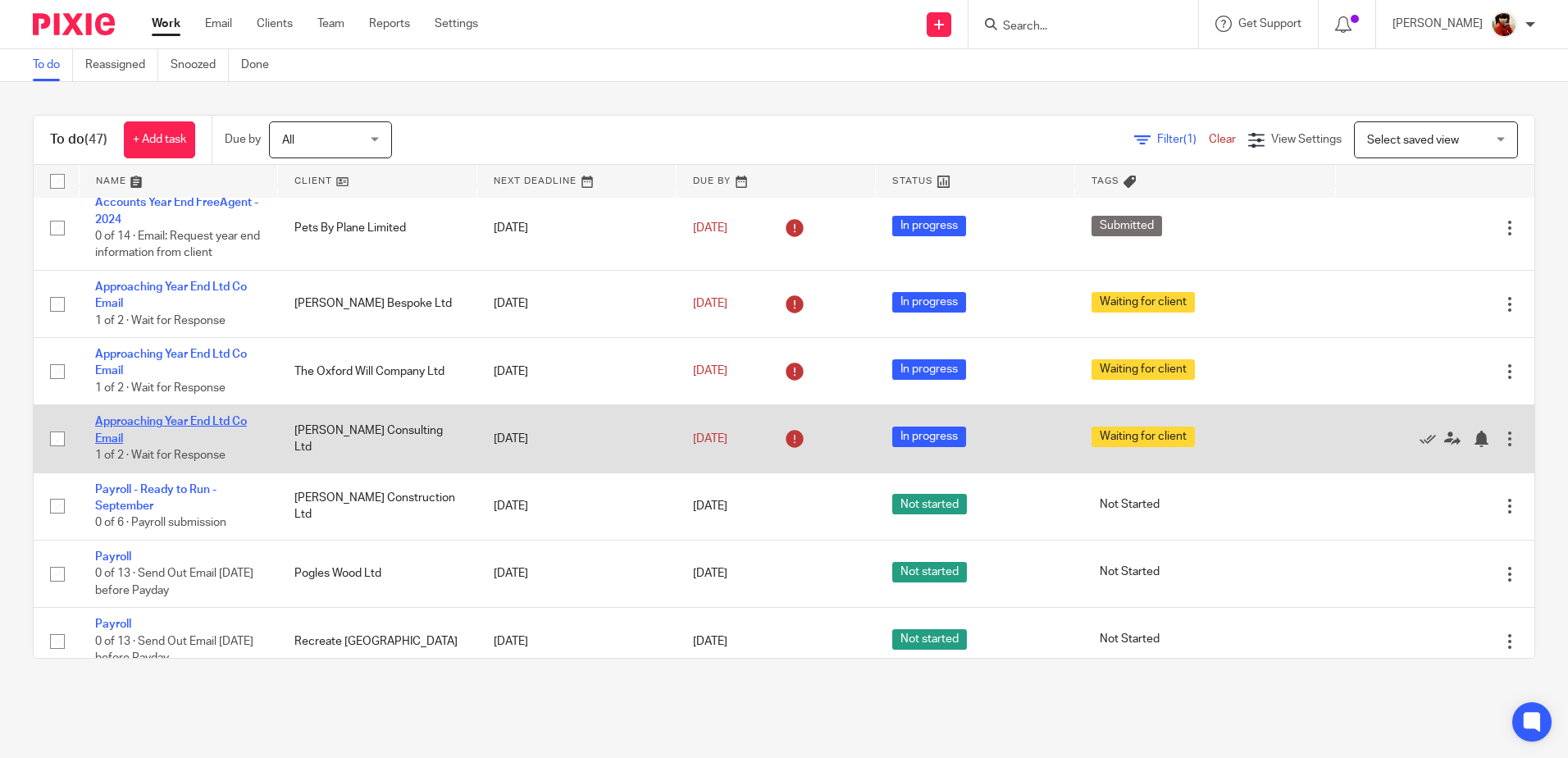
click at [171, 421] on link "Approaching Year End Ltd Co Email" at bounding box center [171, 430] width 152 height 28
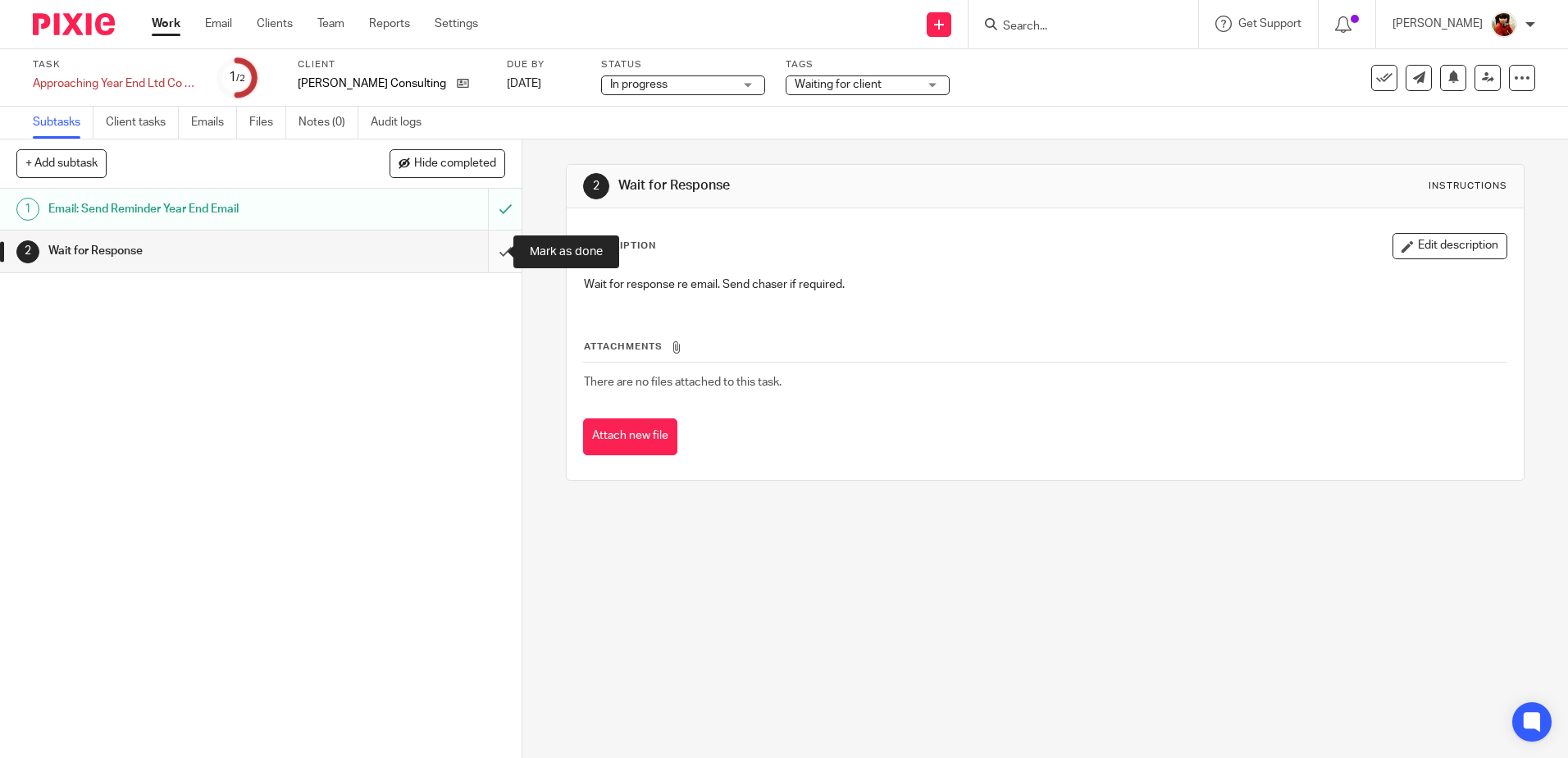
click at [477, 251] on input "submit" at bounding box center [260, 250] width 521 height 41
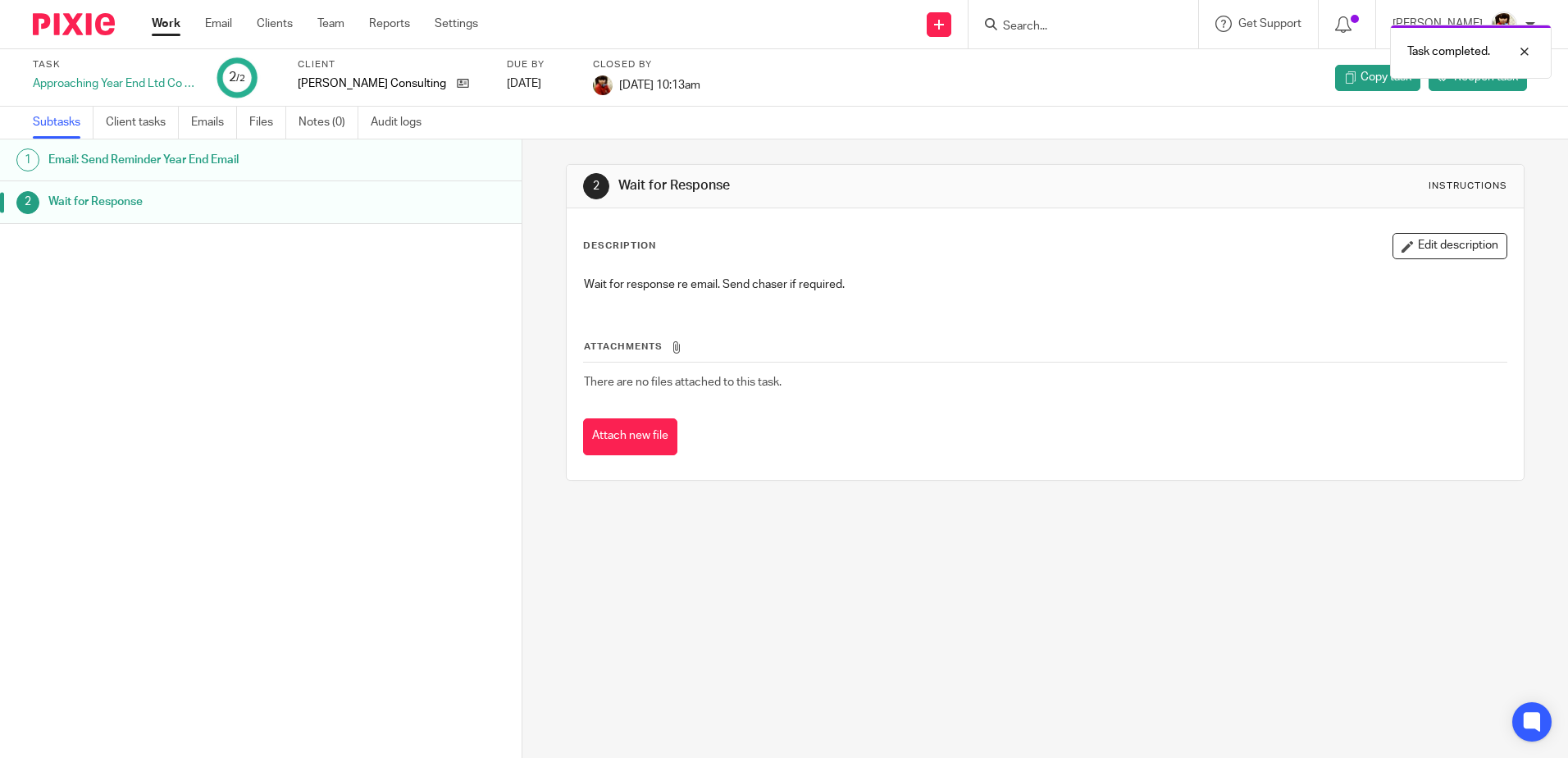
click at [169, 20] on link "Work" at bounding box center [166, 24] width 29 height 16
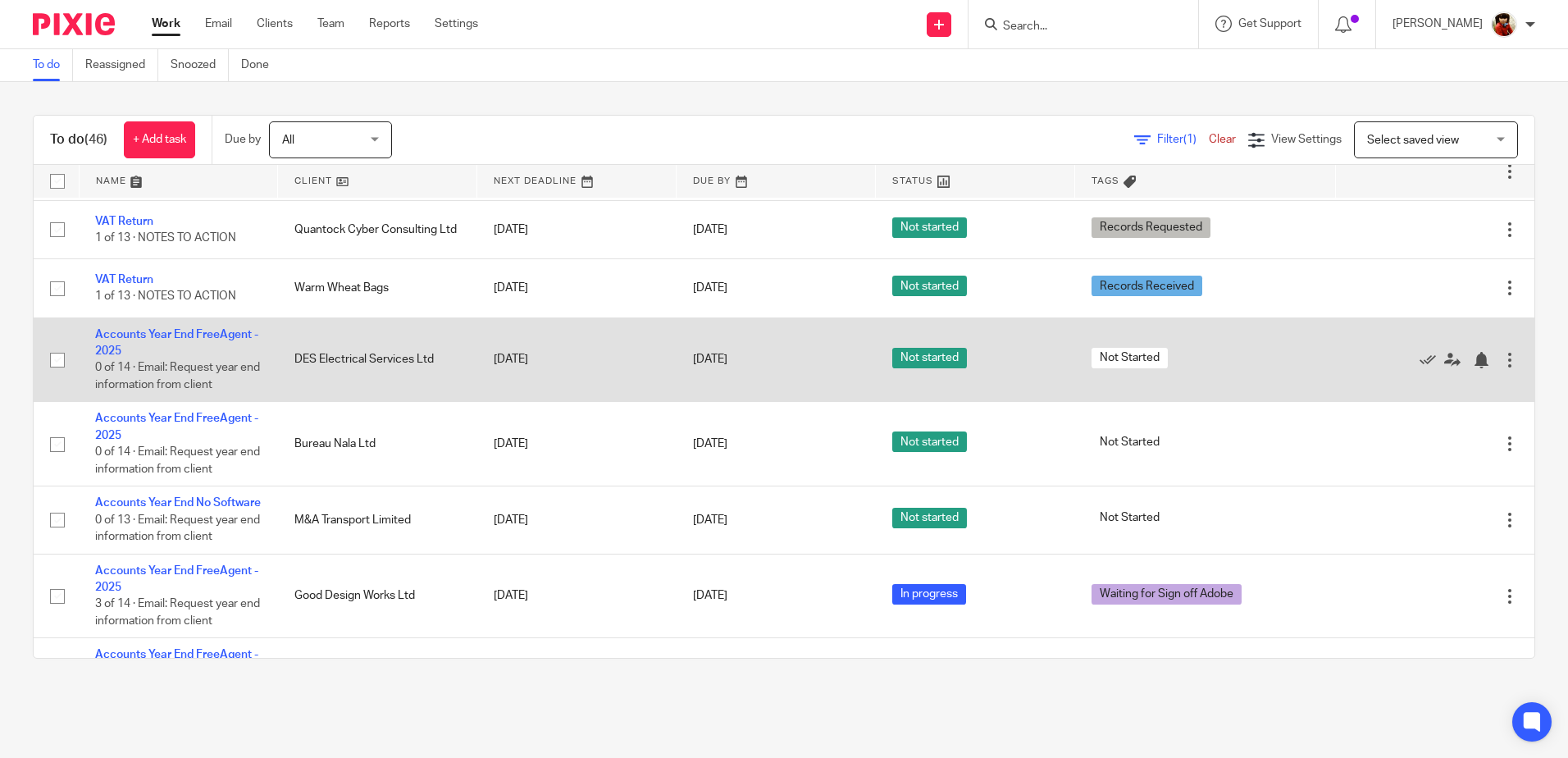
scroll to position [2297, 0]
